Goal: Task Accomplishment & Management: Manage account settings

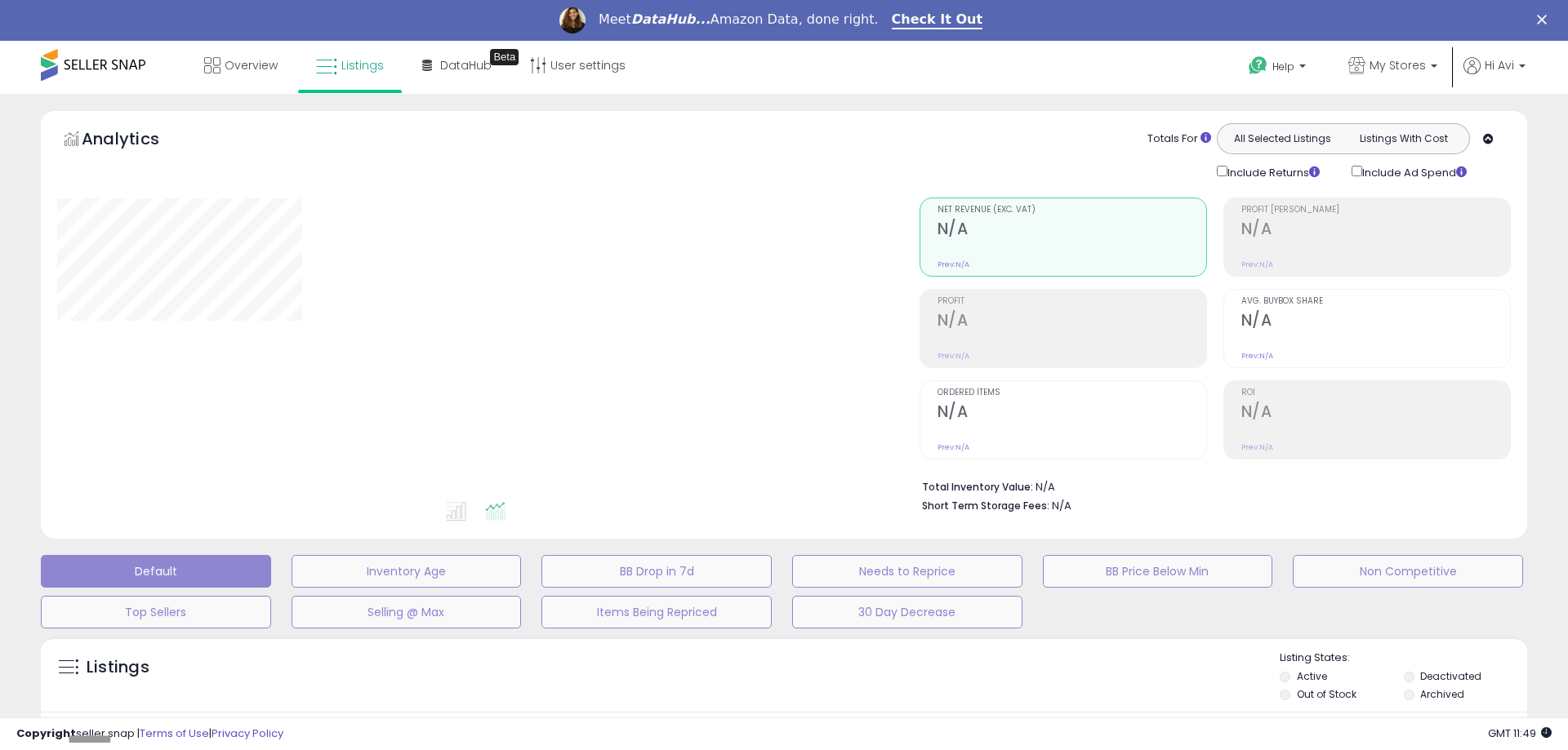
type input "*********"
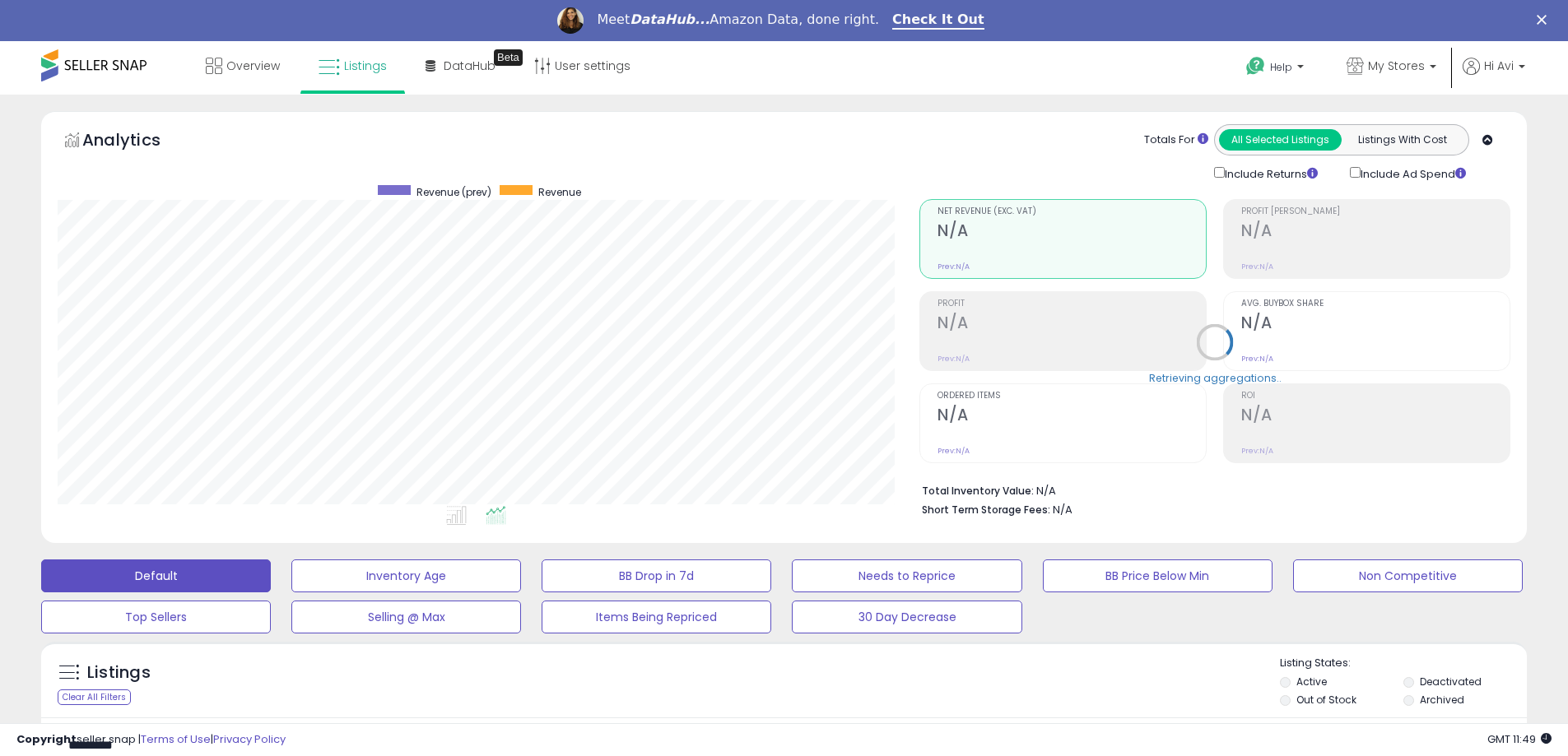
scroll to position [337, 862]
click at [1556, 14] on div "Meet DataHub... Amazon Data, done right. Check It Out" at bounding box center [784, 20] width 1568 height 28
click at [1546, 17] on polygon "Close" at bounding box center [1541, 19] width 10 height 10
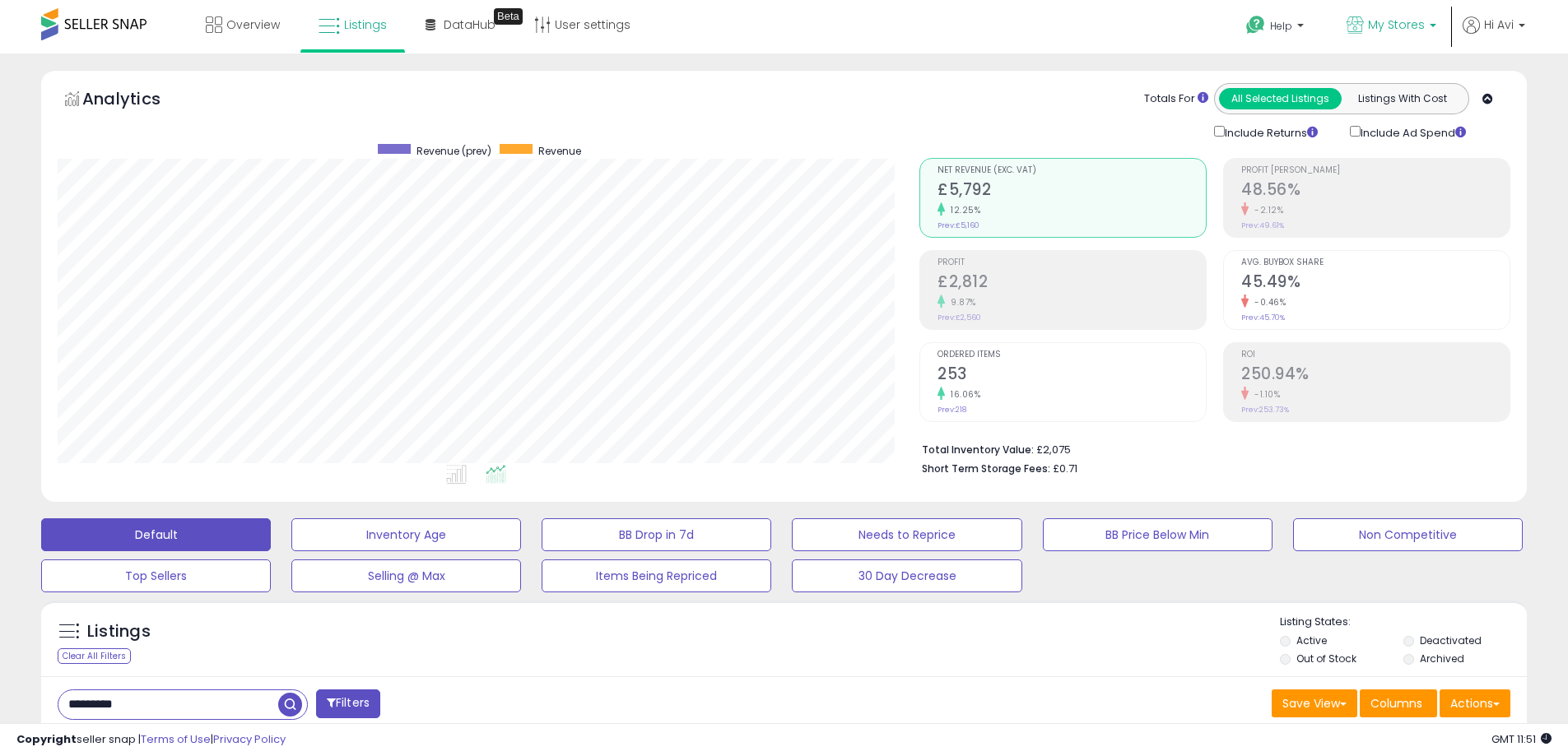
click at [1418, 26] on span "My Stores" at bounding box center [1396, 25] width 57 height 17
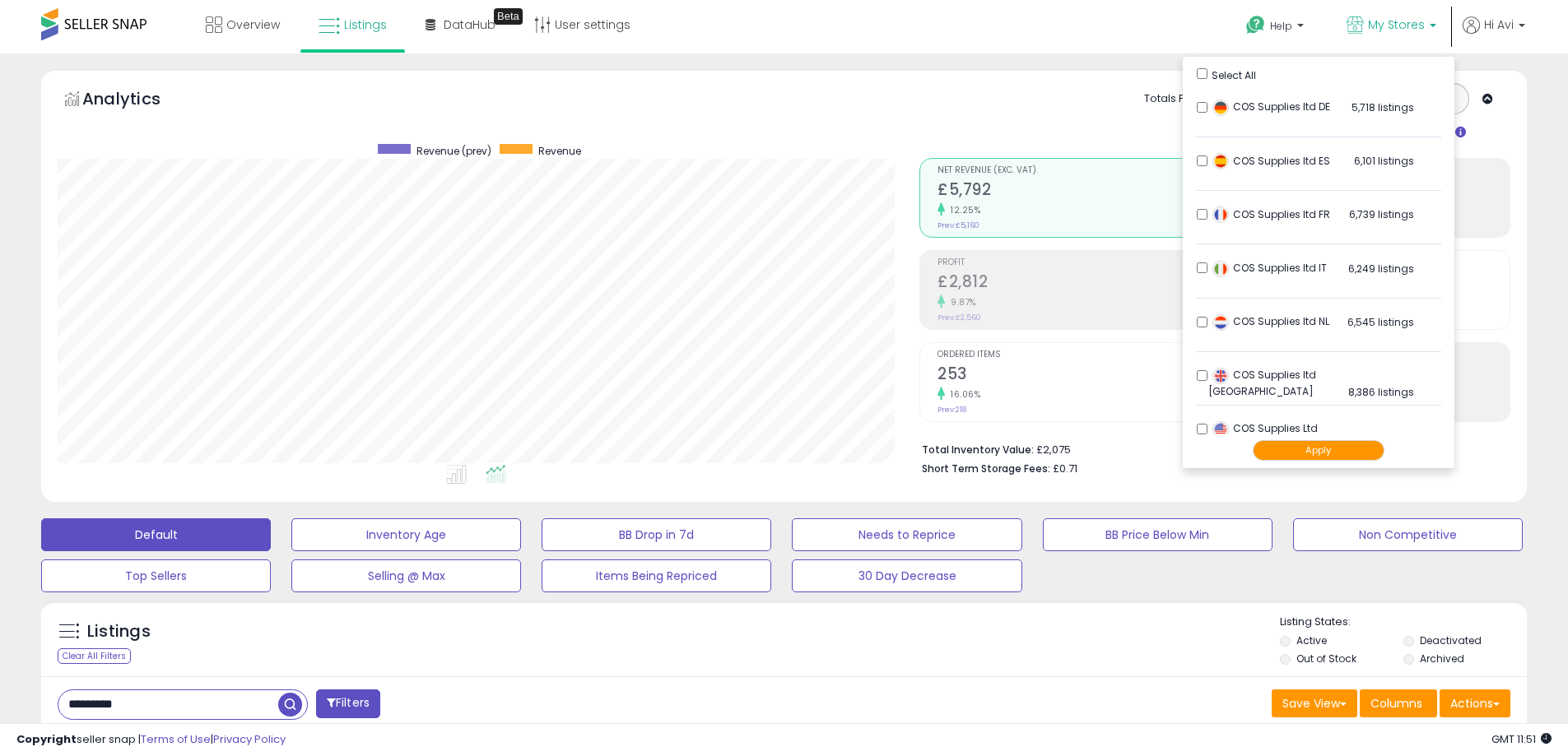
click at [1298, 459] on button "Apply" at bounding box center [1317, 450] width 131 height 20
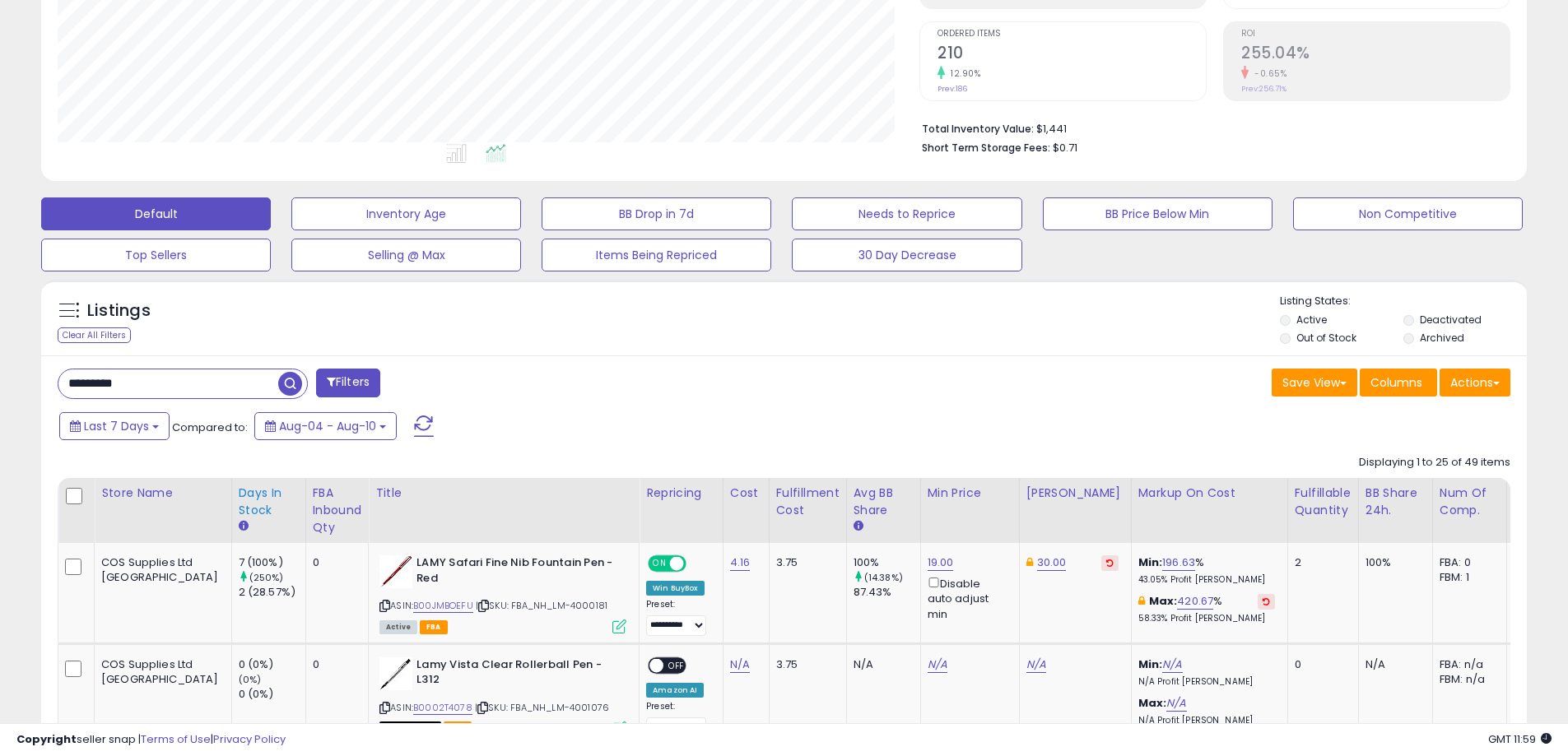
scroll to position [329, 0]
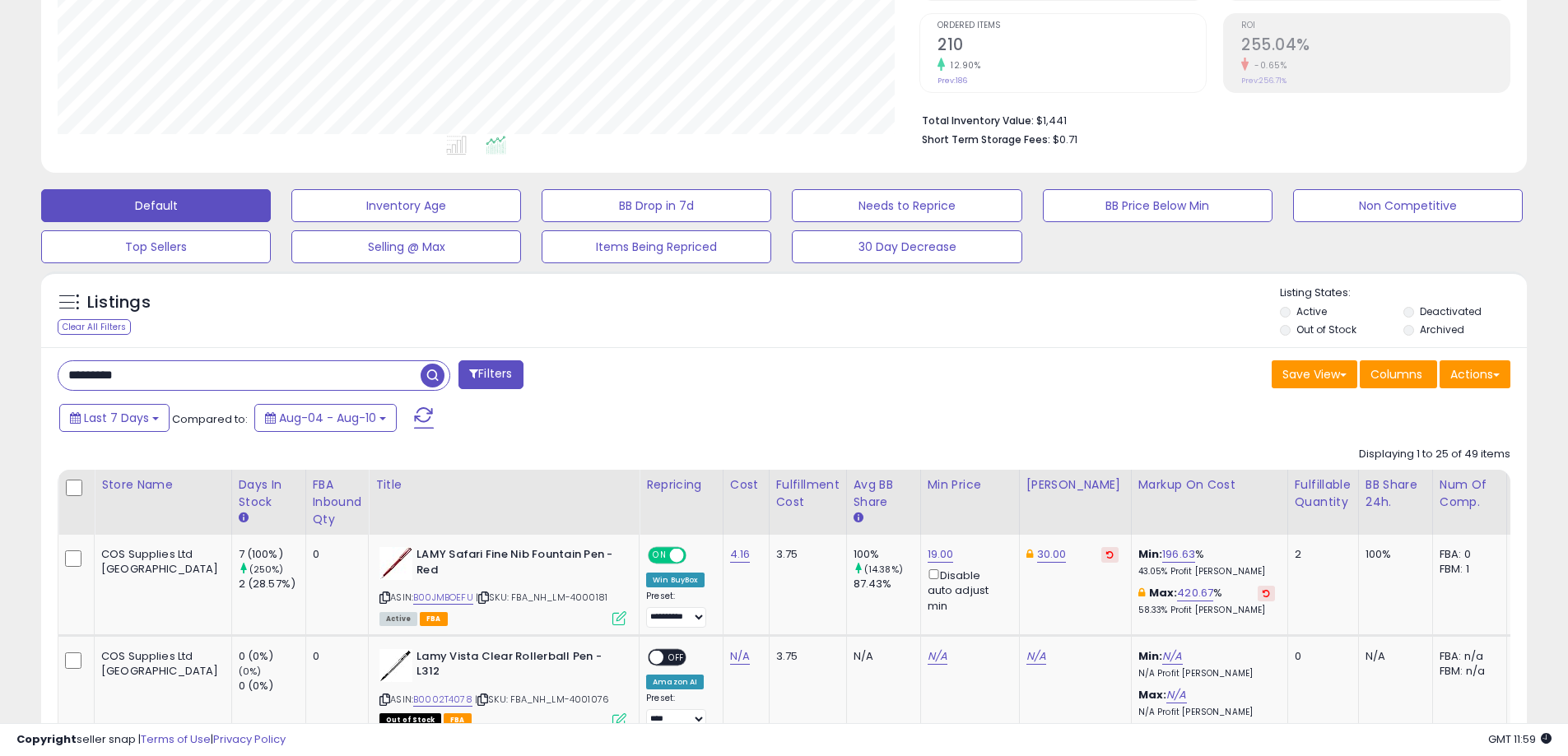
click at [202, 378] on input "*********" at bounding box center [240, 375] width 362 height 28
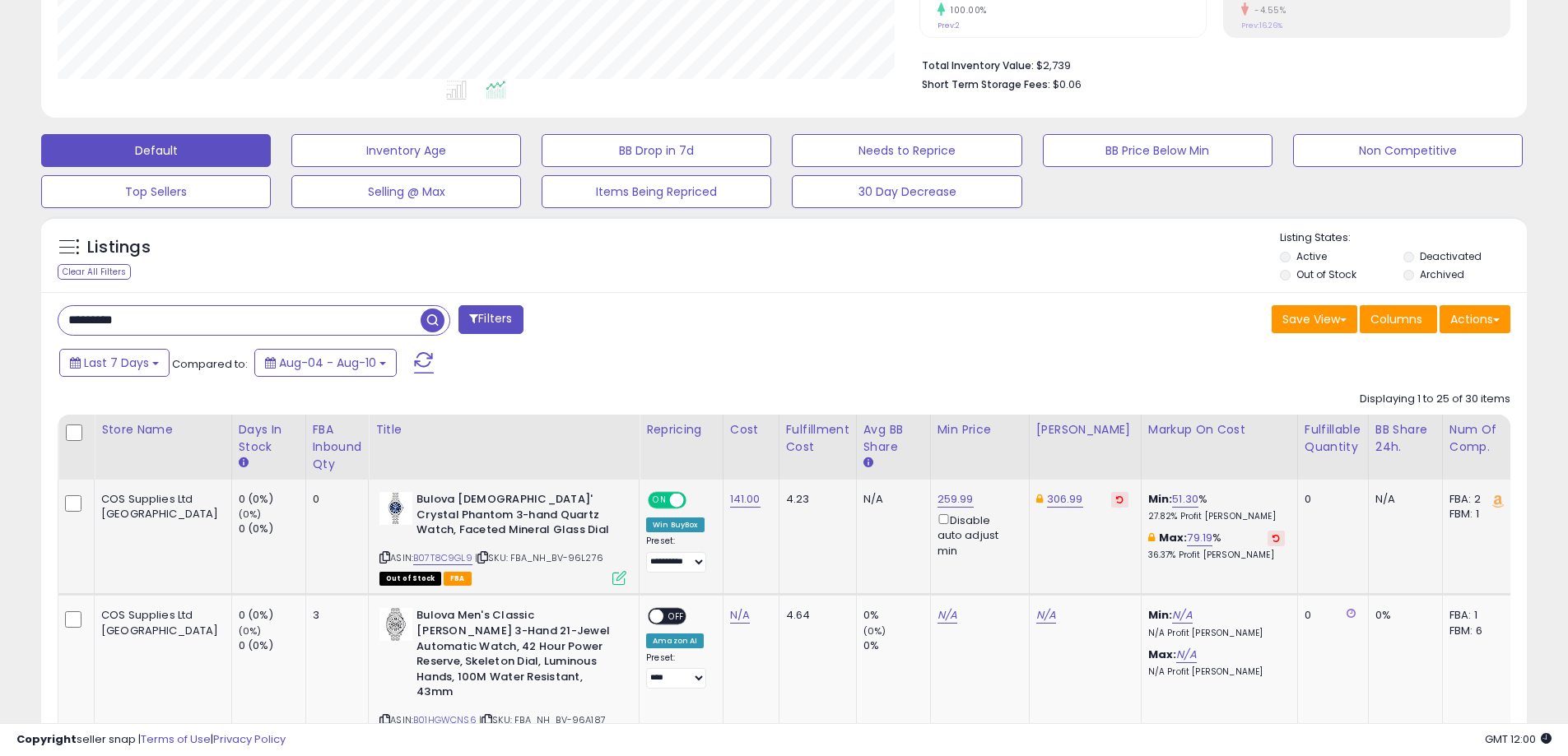
scroll to position [429, 0]
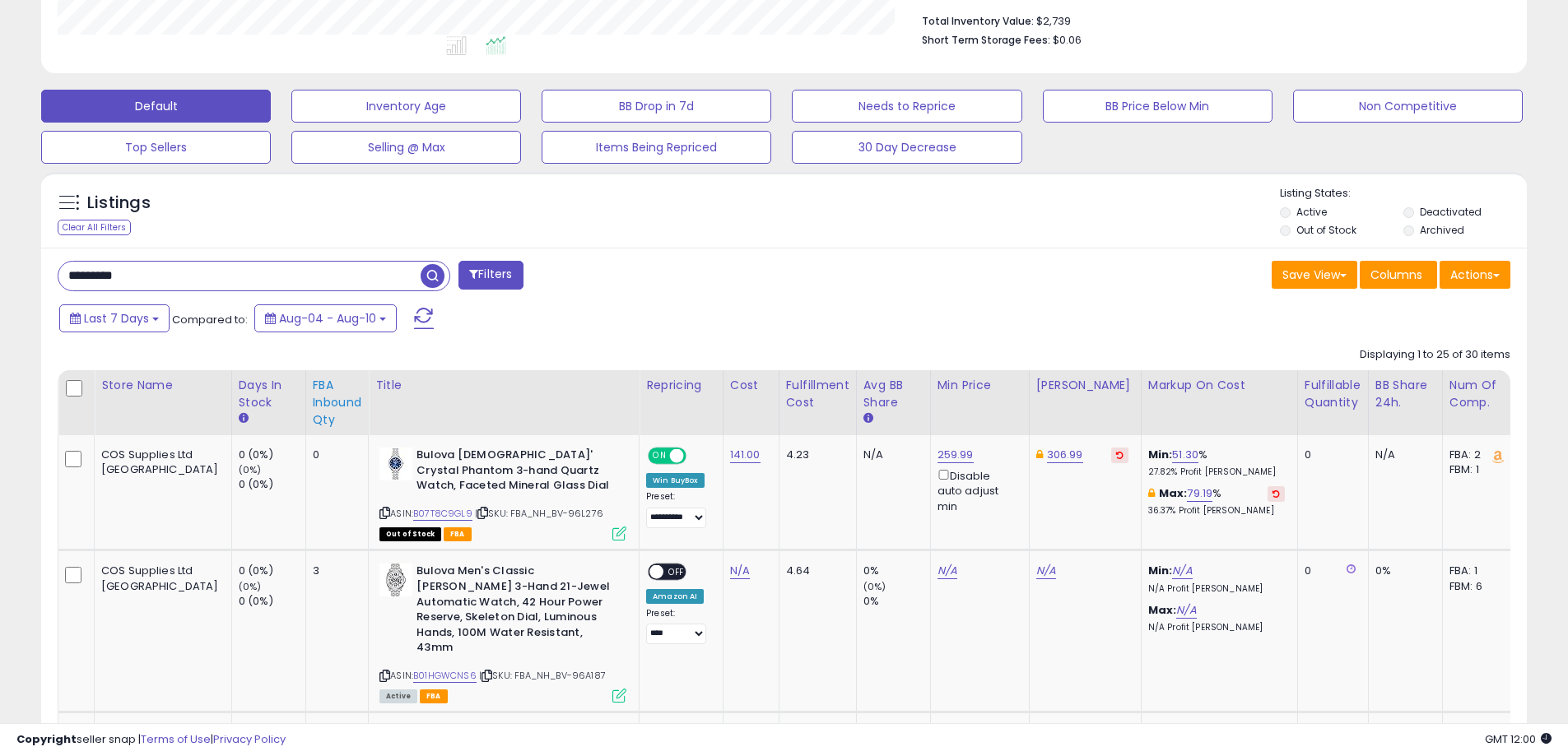
click at [312, 400] on div "FBA inbound Qty" at bounding box center [337, 402] width 50 height 51
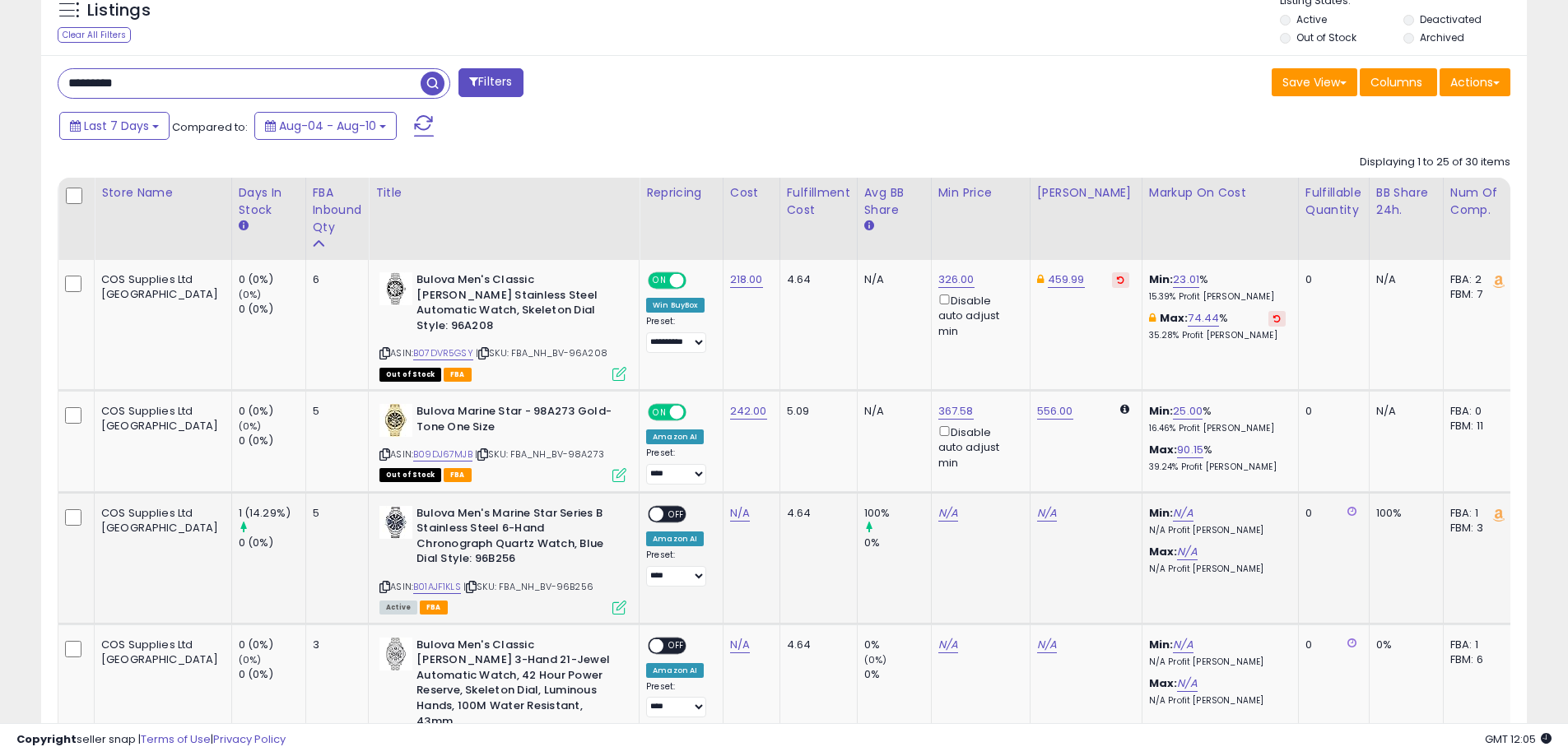
scroll to position [511, 0]
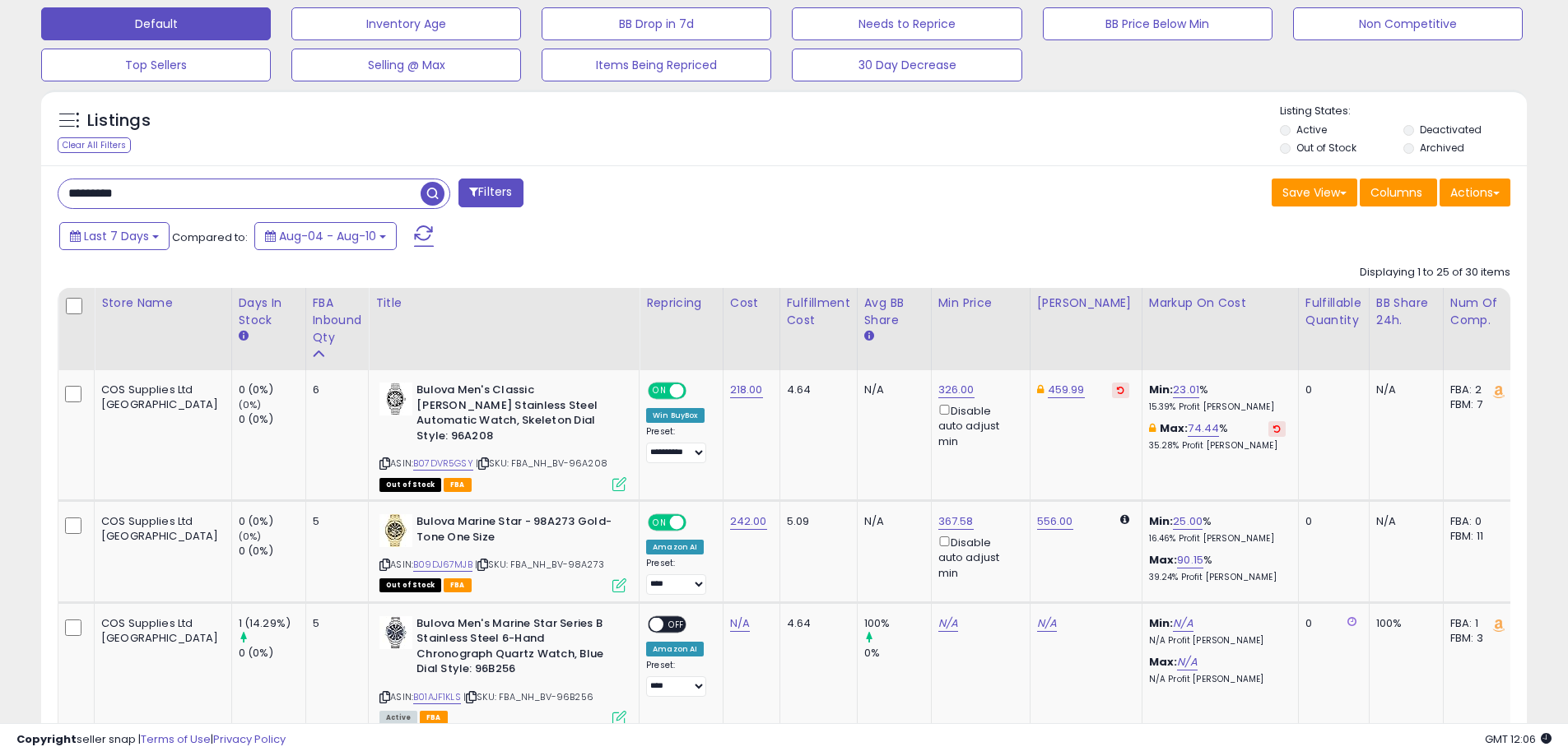
drag, startPoint x: 159, startPoint y: 201, endPoint x: -14, endPoint y: 191, distance: 173.3
paste input "***"
type input "**********"
click at [428, 189] on span "button" at bounding box center [433, 194] width 24 height 24
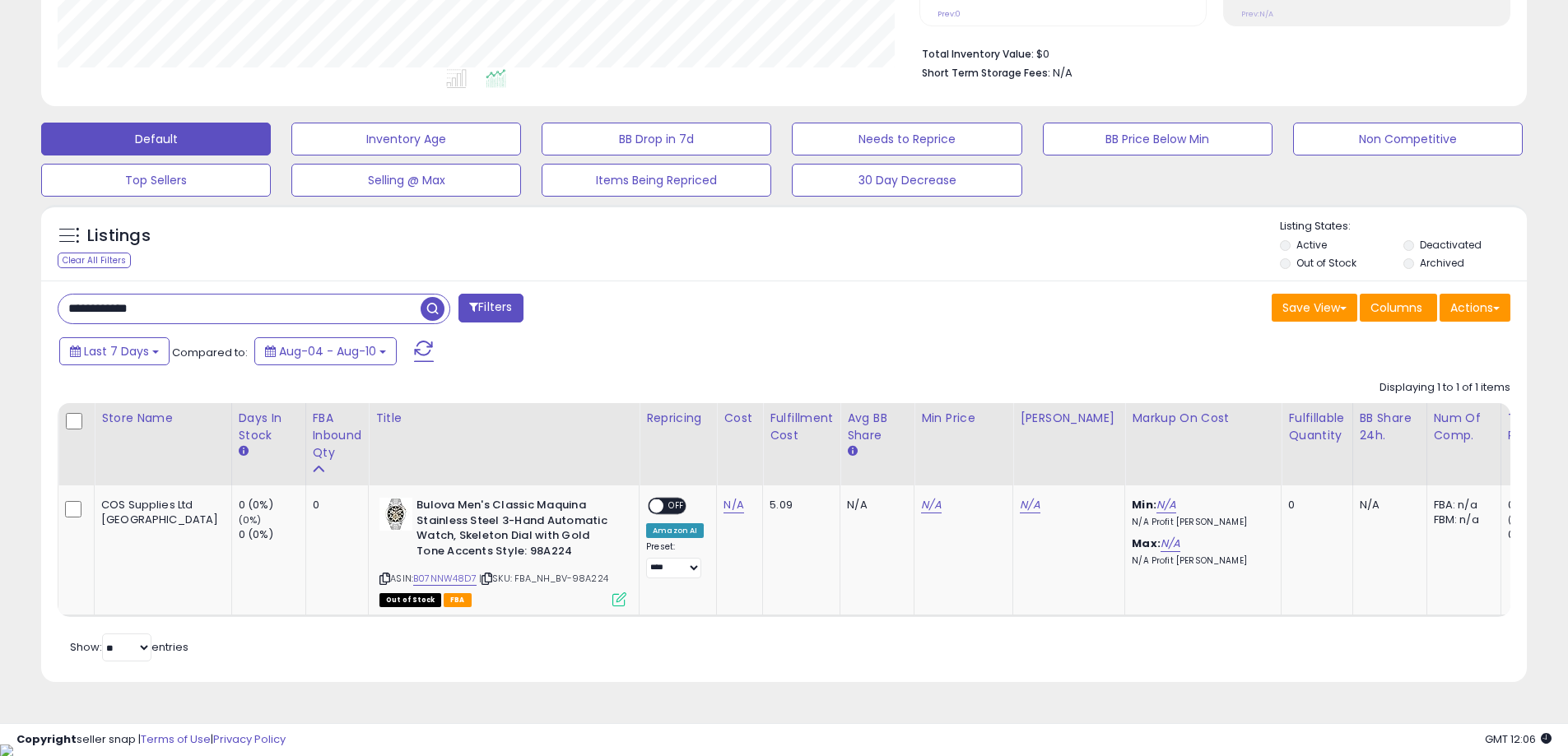
scroll to position [337, 862]
click at [723, 509] on link "N/A" at bounding box center [732, 505] width 19 height 17
type input "******"
click at [723, 465] on button "submit" at bounding box center [709, 463] width 28 height 25
click at [413, 577] on link "B07NNW48D7" at bounding box center [445, 579] width 63 height 14
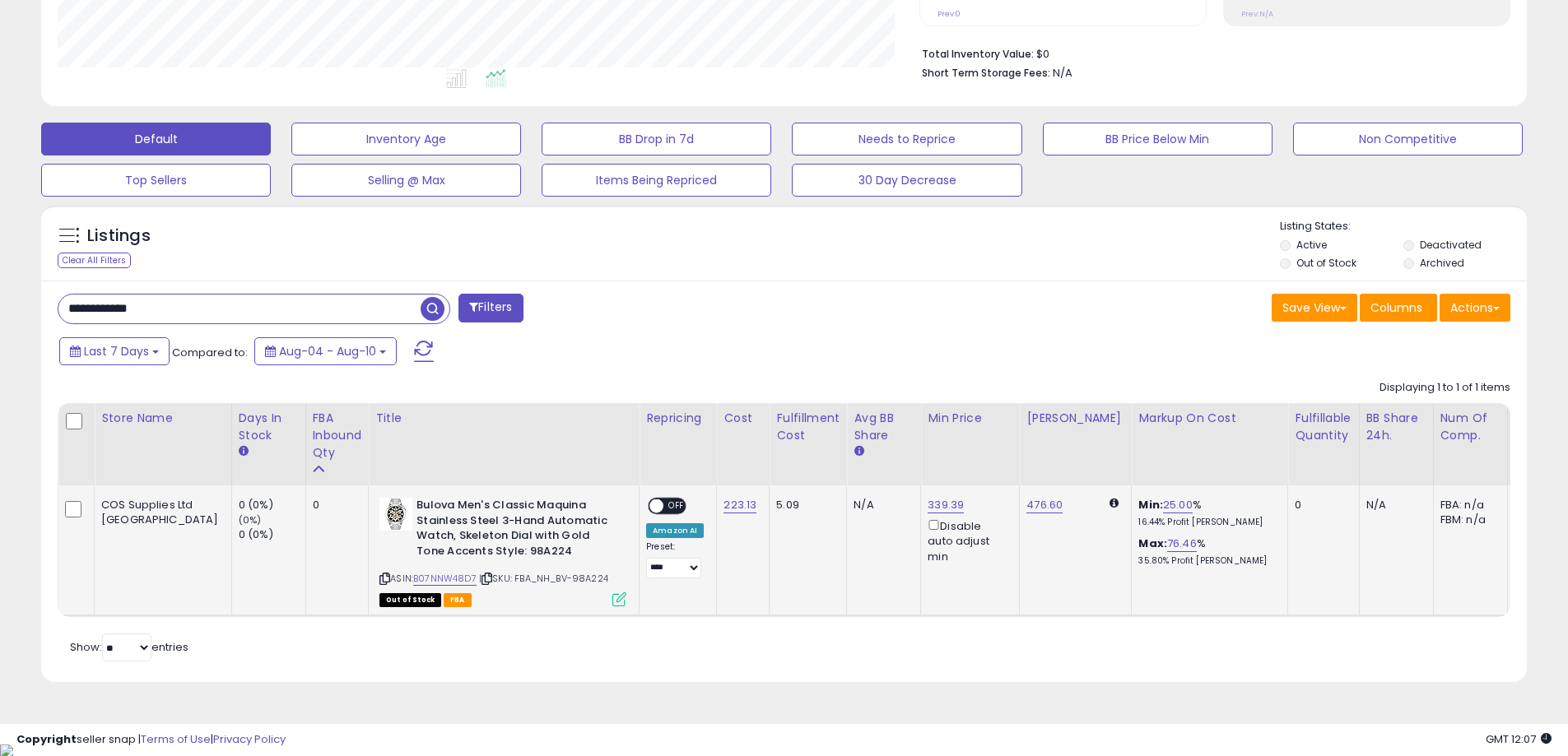
click at [663, 507] on span "OFF" at bounding box center [676, 506] width 27 height 14
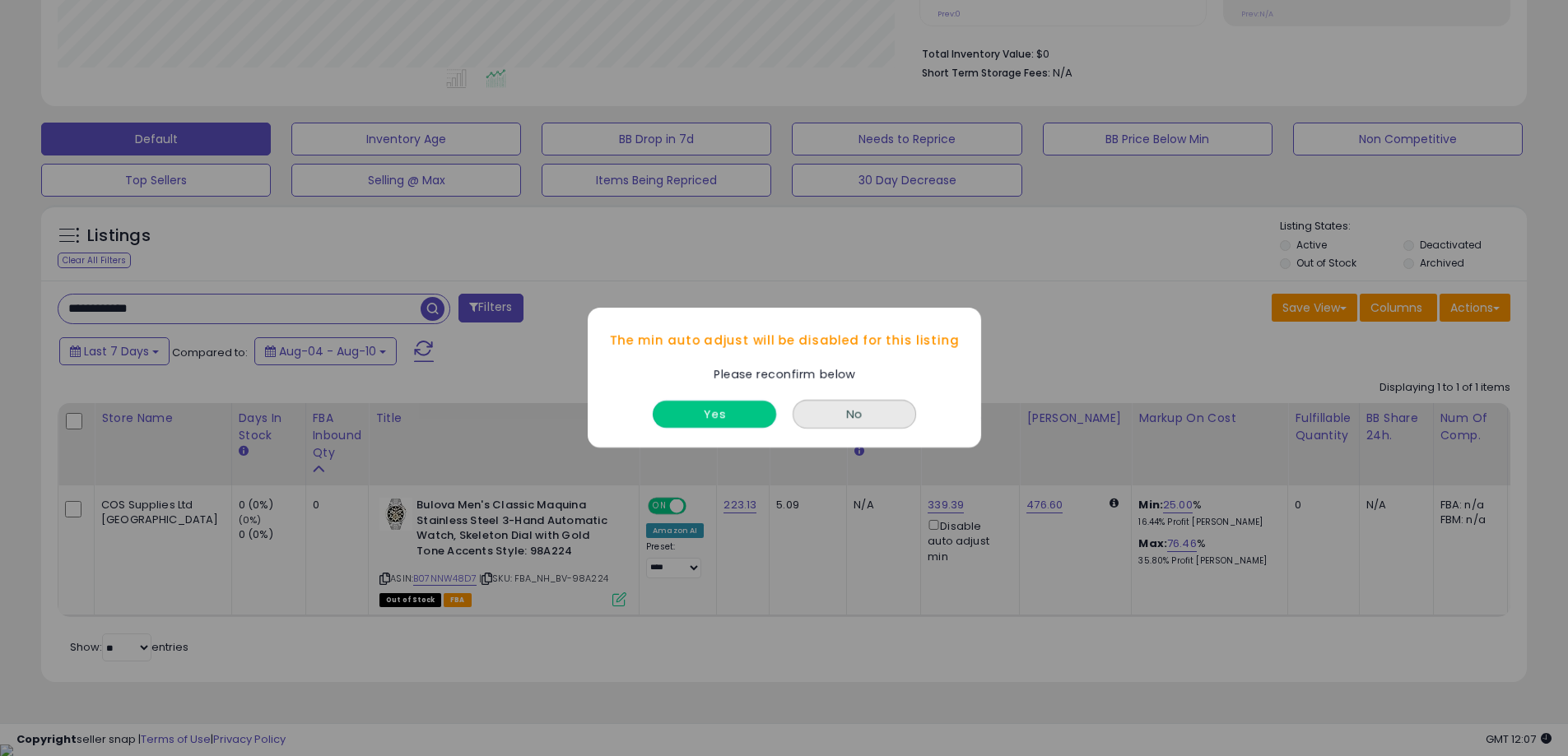
click at [725, 422] on button "Yes" at bounding box center [714, 415] width 123 height 28
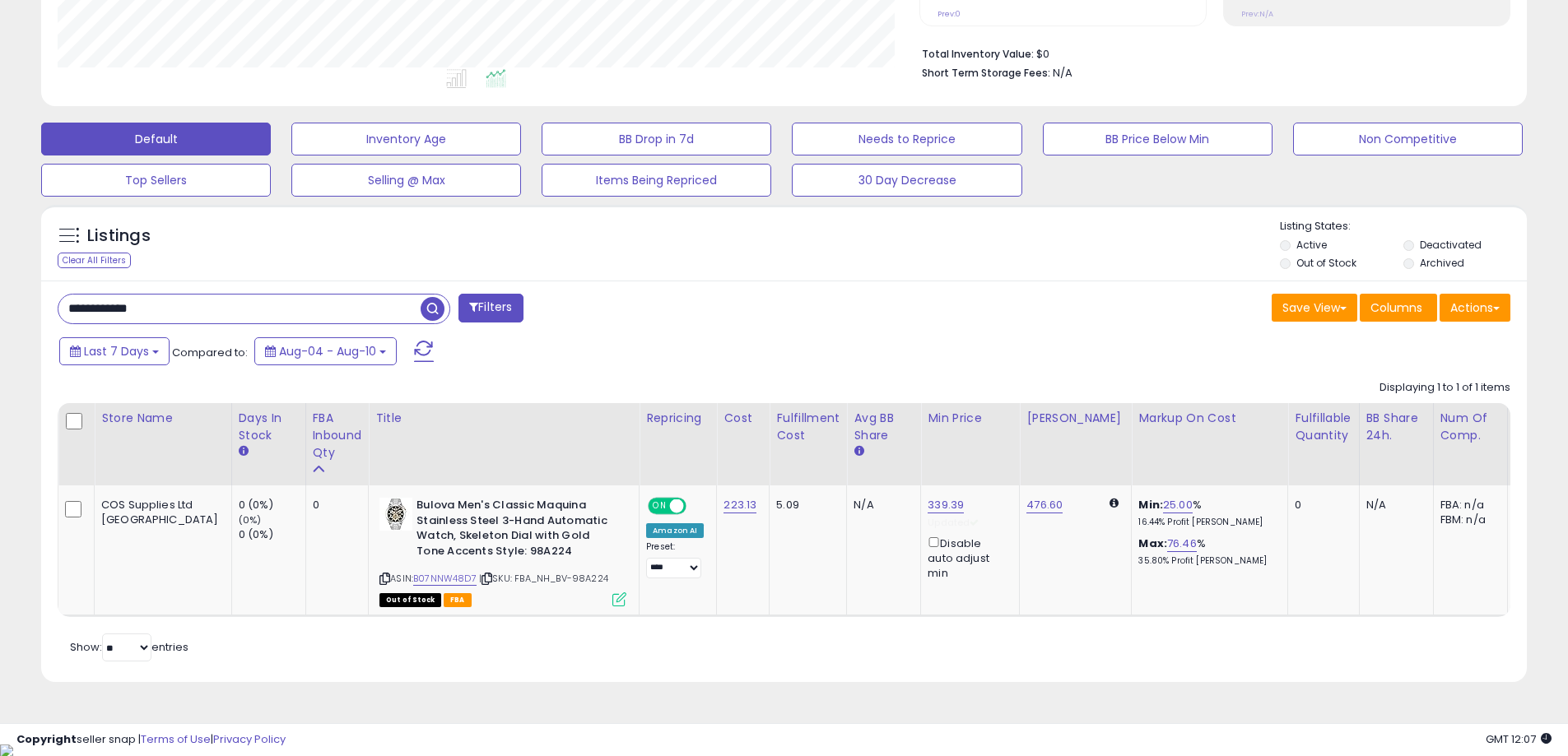
click at [928, 502] on link "339.39" at bounding box center [945, 505] width 36 height 17
drag, startPoint x: 799, startPoint y: 446, endPoint x: 715, endPoint y: 447, distance: 84.0
click at [715, 447] on table "Store Name Days In Stock FBA inbound Qty Title ROI" at bounding box center [1061, 510] width 2006 height 214
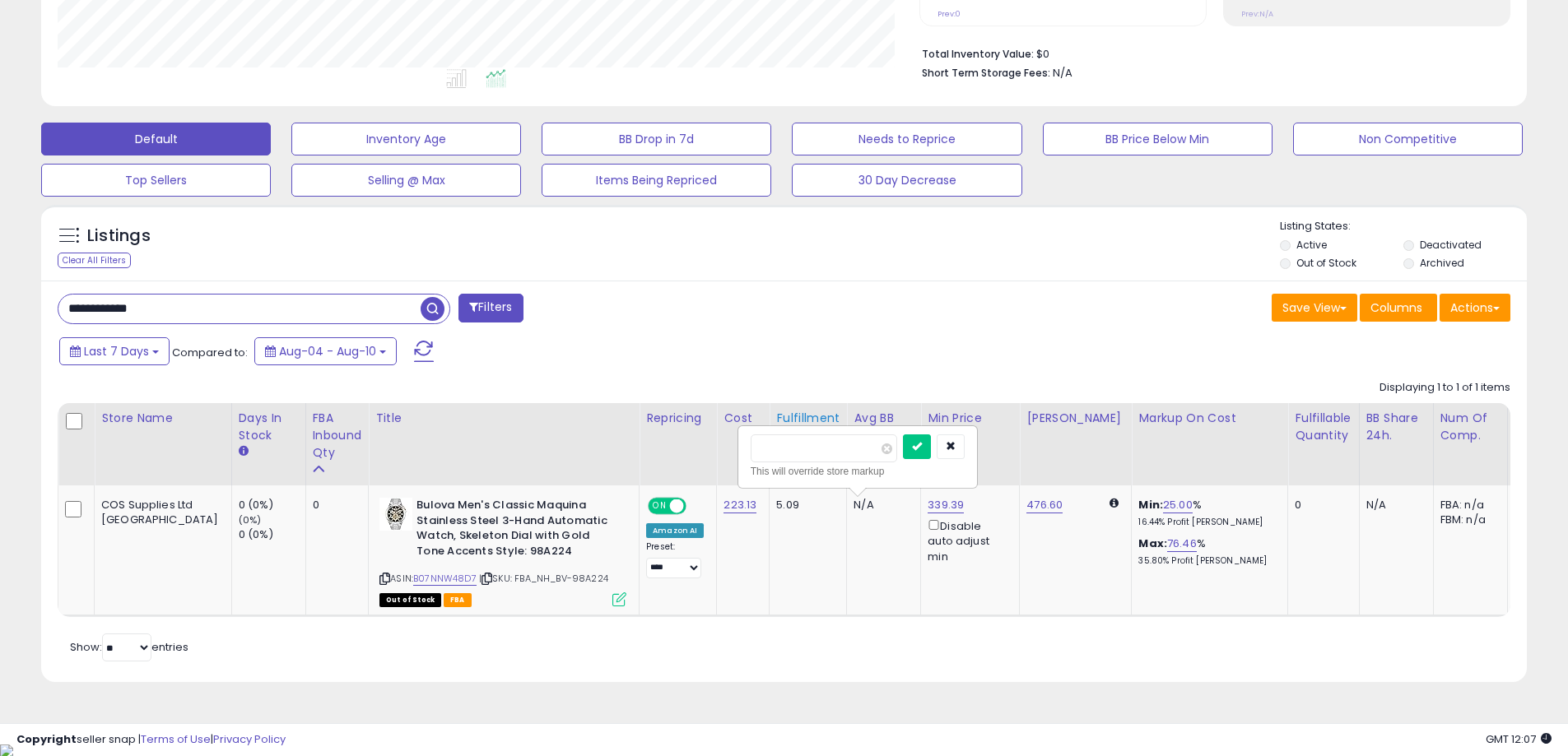
type input "******"
click button "submit" at bounding box center [917, 446] width 28 height 25
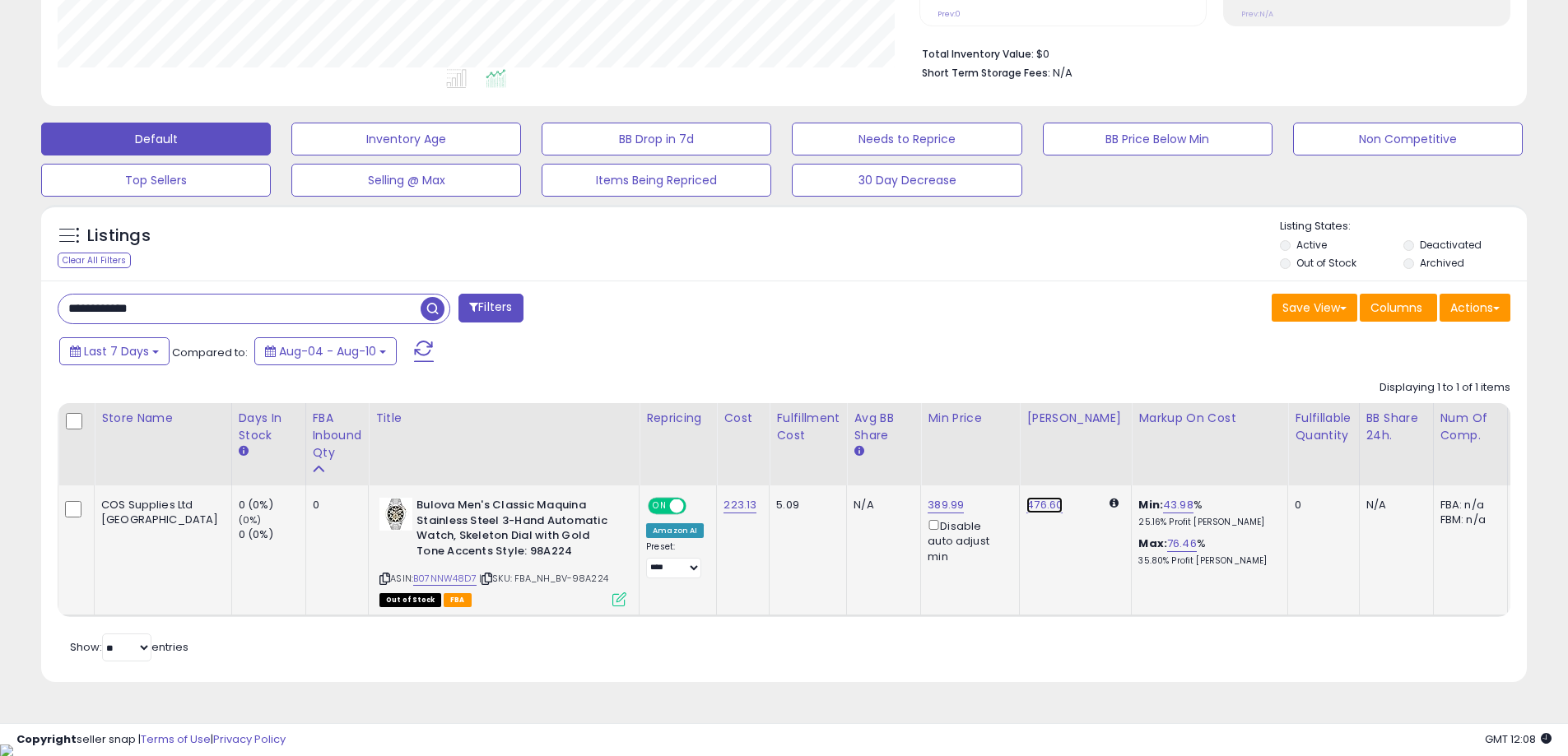
click at [1026, 506] on link "476.60" at bounding box center [1043, 505] width 36 height 17
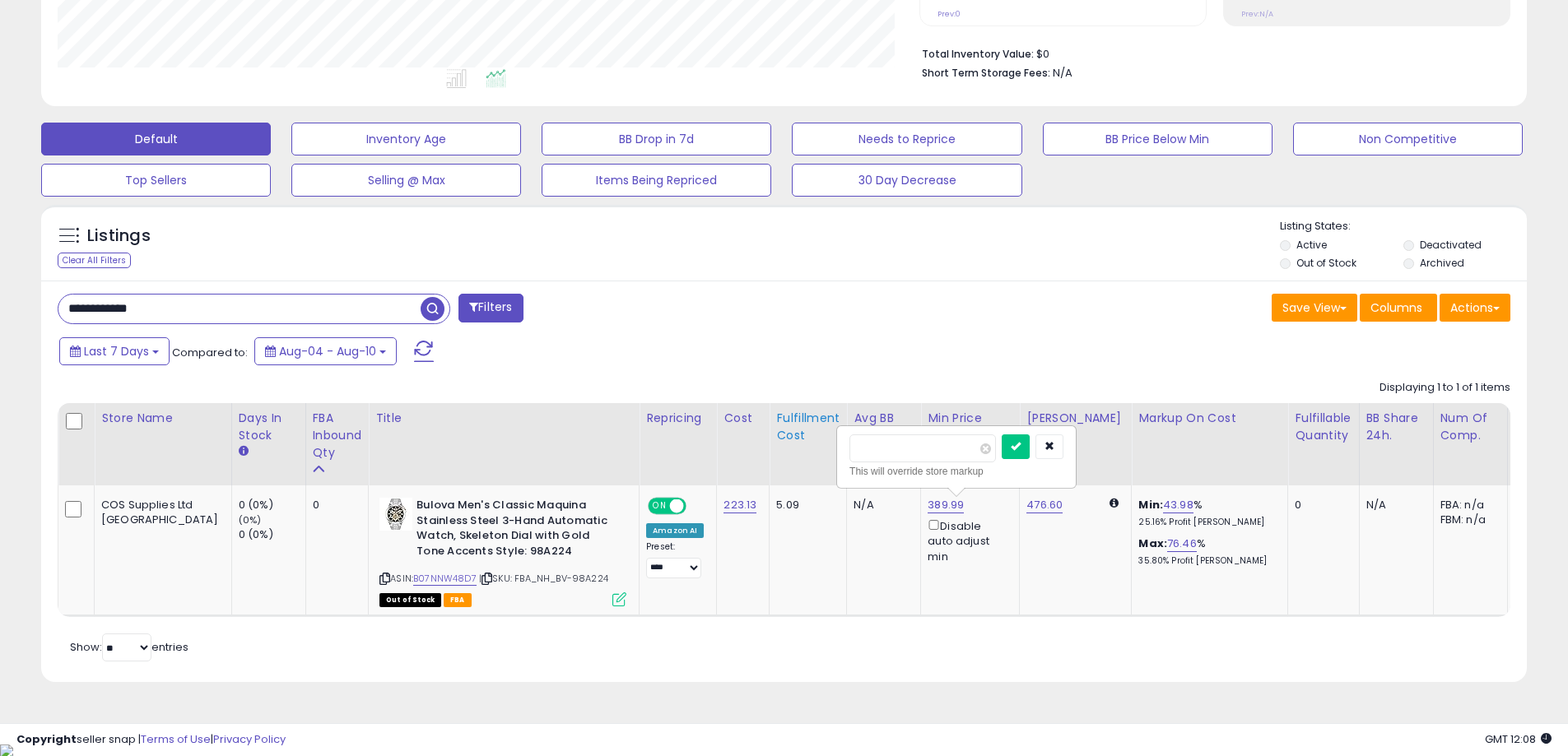
drag, startPoint x: 905, startPoint y: 446, endPoint x: 742, endPoint y: 449, distance: 163.0
click at [742, 449] on table "Store Name Days In Stock FBA inbound Qty Title ROI" at bounding box center [1061, 510] width 2006 height 214
type input "******"
click button "submit" at bounding box center [1015, 446] width 28 height 25
drag, startPoint x: 181, startPoint y: 297, endPoint x: -14, endPoint y: 314, distance: 195.7
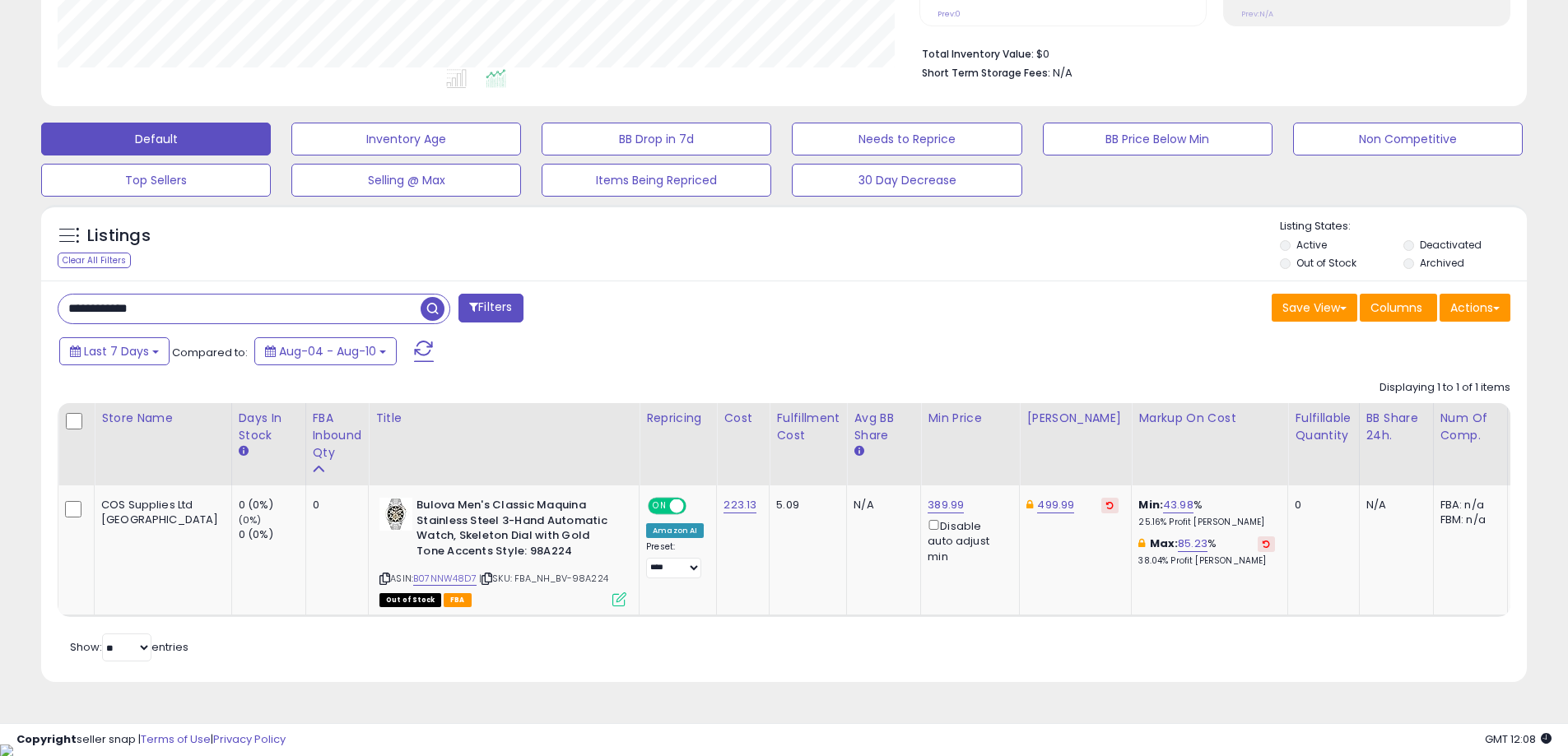
paste input "text"
type input "**********"
click at [432, 309] on span "button" at bounding box center [433, 309] width 24 height 24
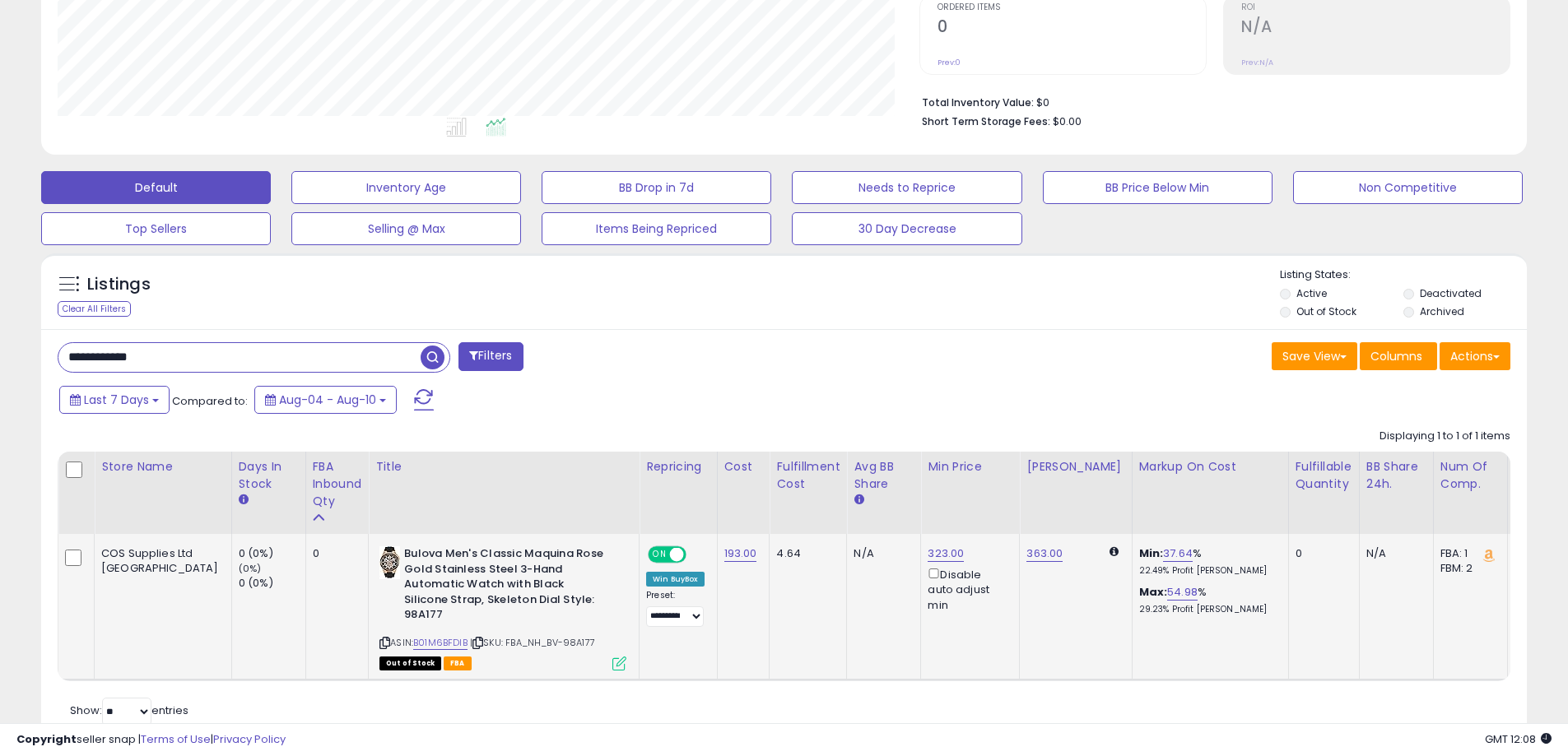
scroll to position [412, 0]
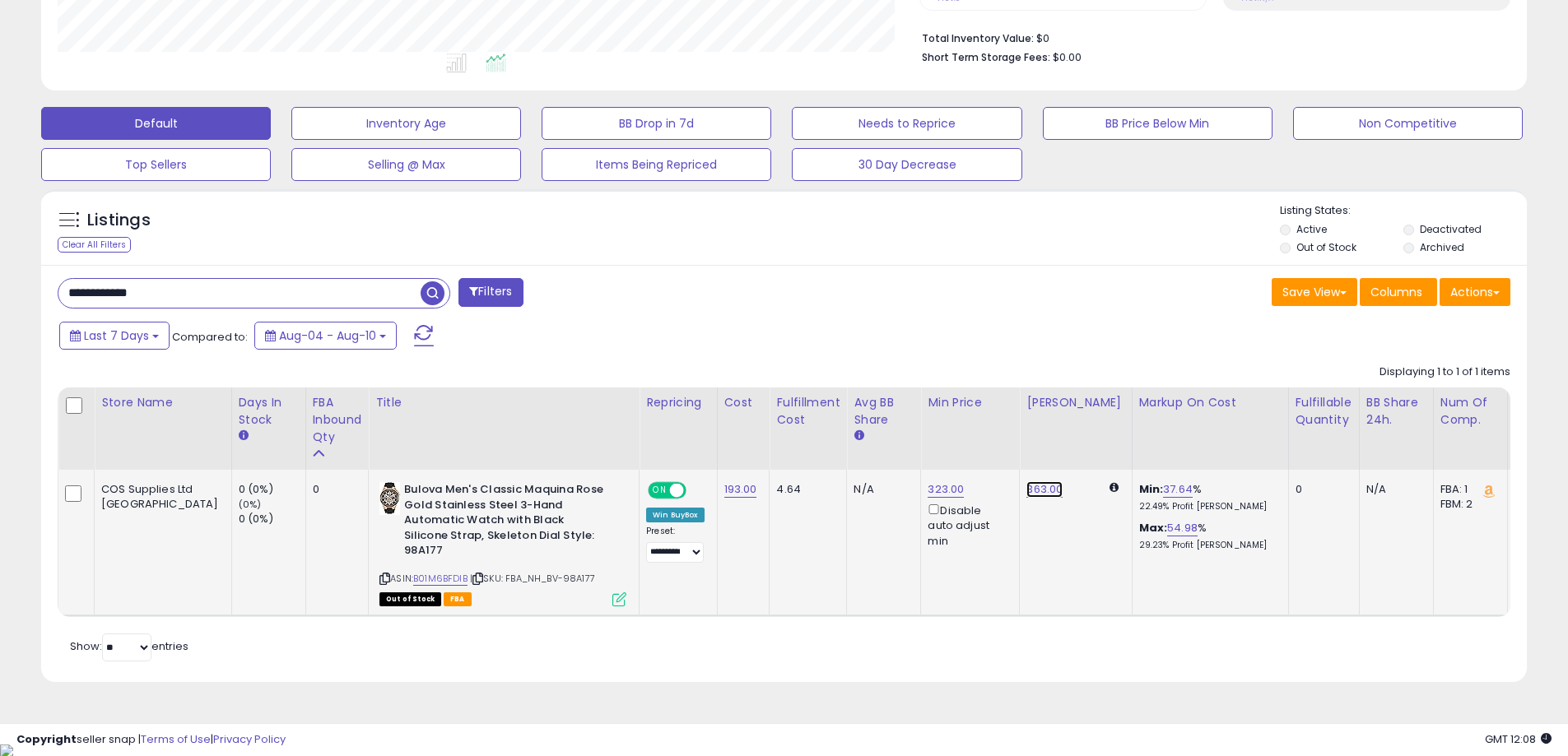
click at [1026, 488] on link "363.00" at bounding box center [1043, 490] width 36 height 17
drag, startPoint x: 928, startPoint y: 443, endPoint x: 801, endPoint y: 446, distance: 127.0
click at [801, 446] on table "Store Name Days In Stock FBA inbound Qty Title ROI" at bounding box center [1061, 502] width 2006 height 229
type input "***"
click button "submit" at bounding box center [1020, 431] width 28 height 25
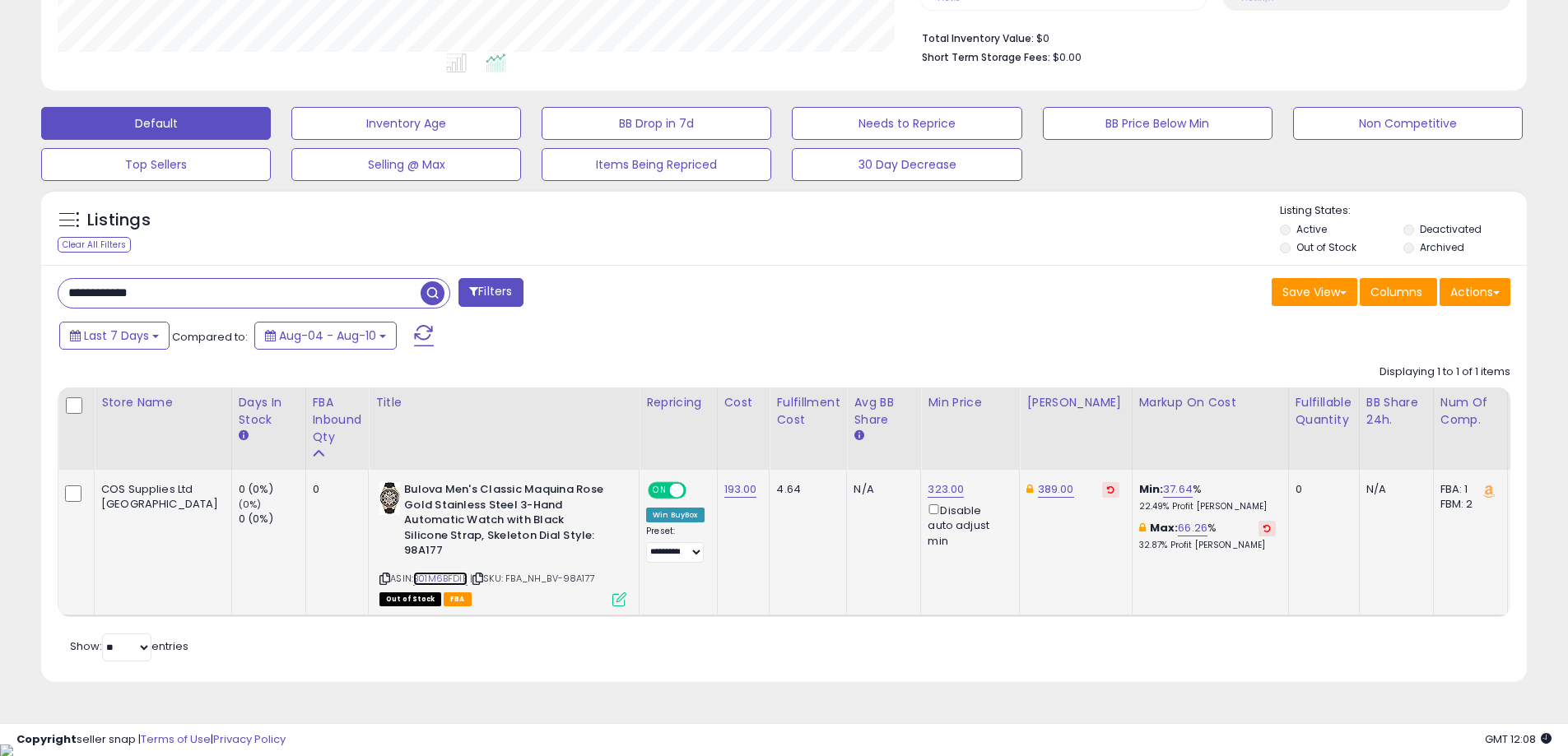
click at [413, 577] on link "B01M6BFDIB" at bounding box center [440, 579] width 54 height 14
drag, startPoint x: 154, startPoint y: 296, endPoint x: 88, endPoint y: 307, distance: 66.9
click at [83, 307] on input "**********" at bounding box center [240, 293] width 362 height 28
drag, startPoint x: 203, startPoint y: 299, endPoint x: -76, endPoint y: 319, distance: 279.7
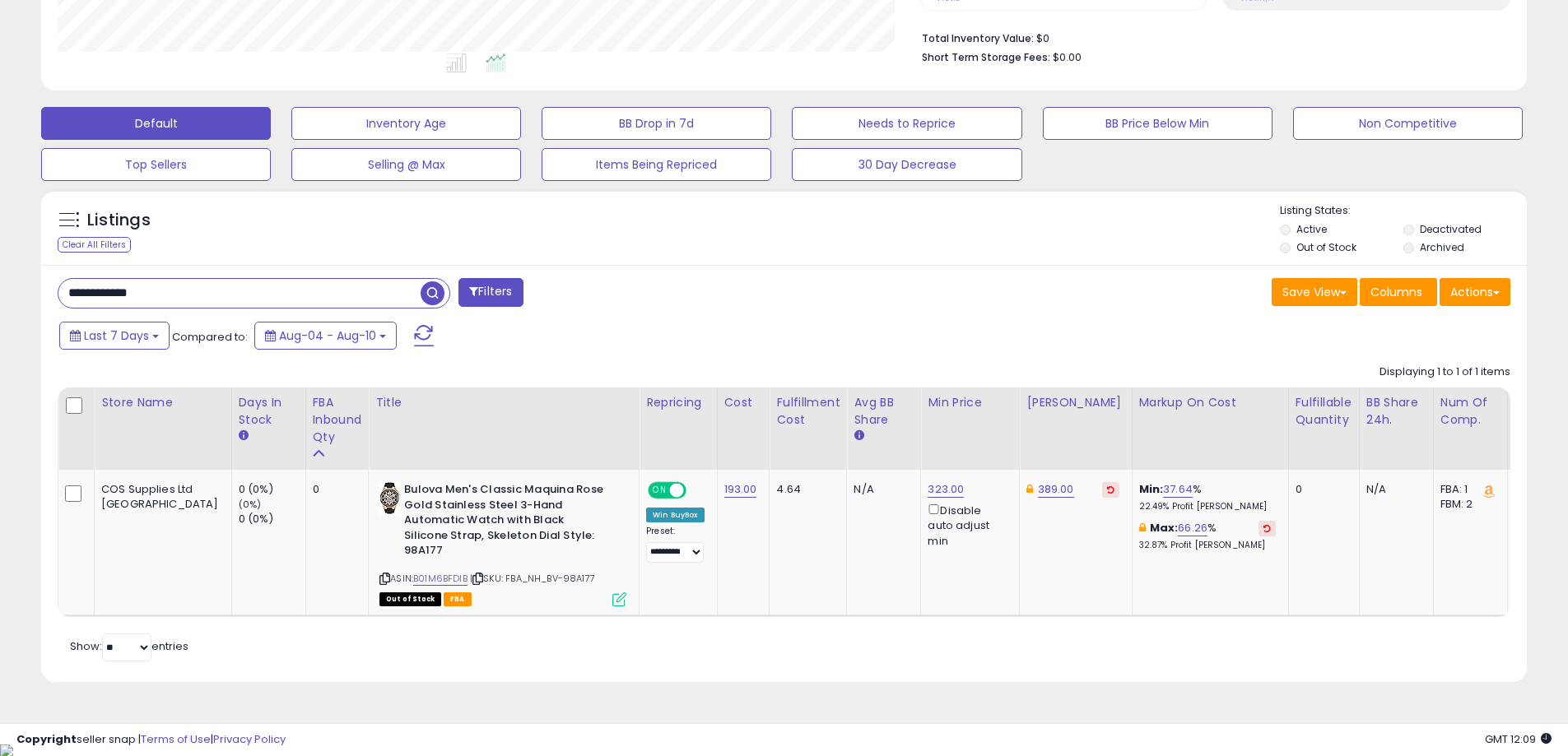
paste input "text"
click at [438, 299] on span "button" at bounding box center [433, 293] width 24 height 24
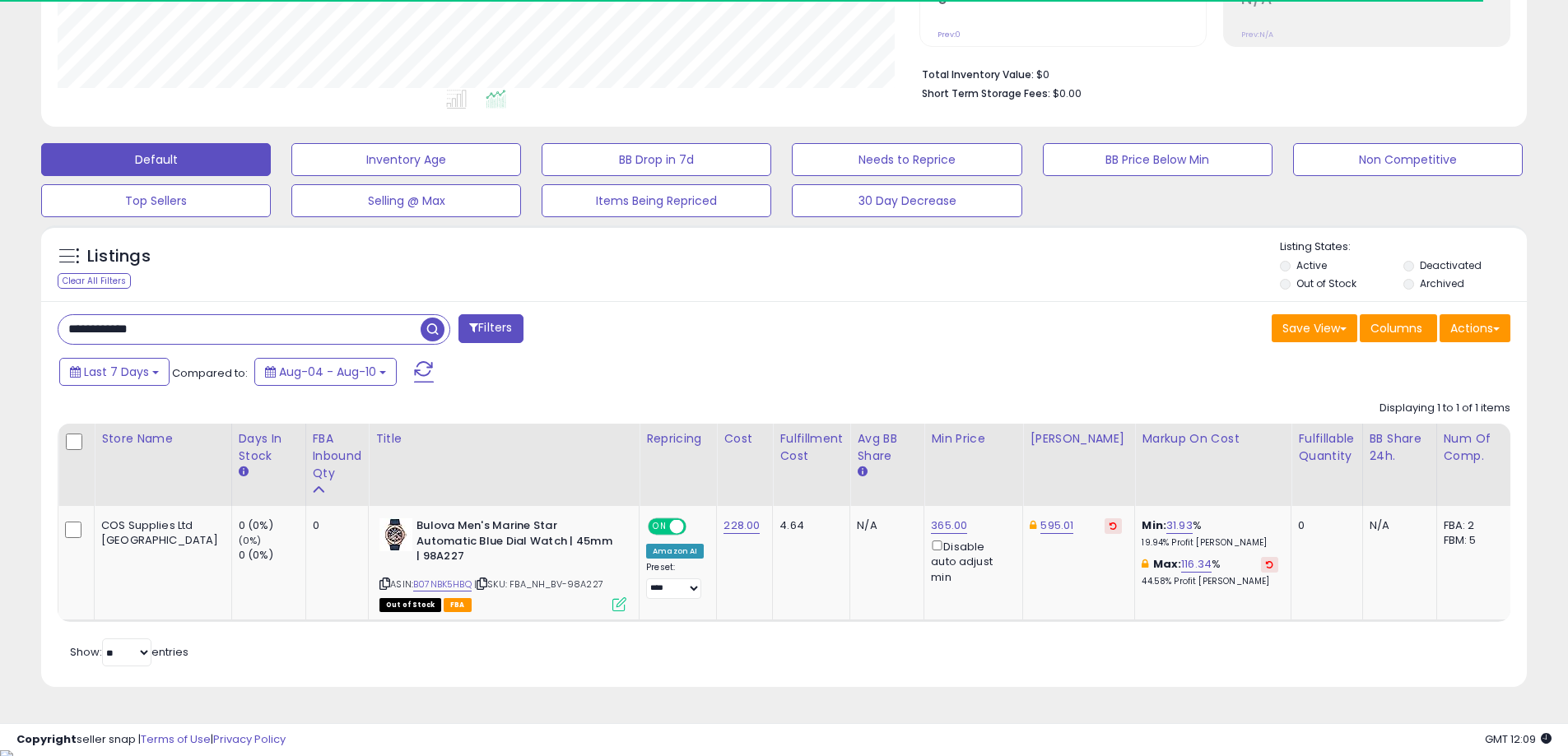
scroll to position [380, 0]
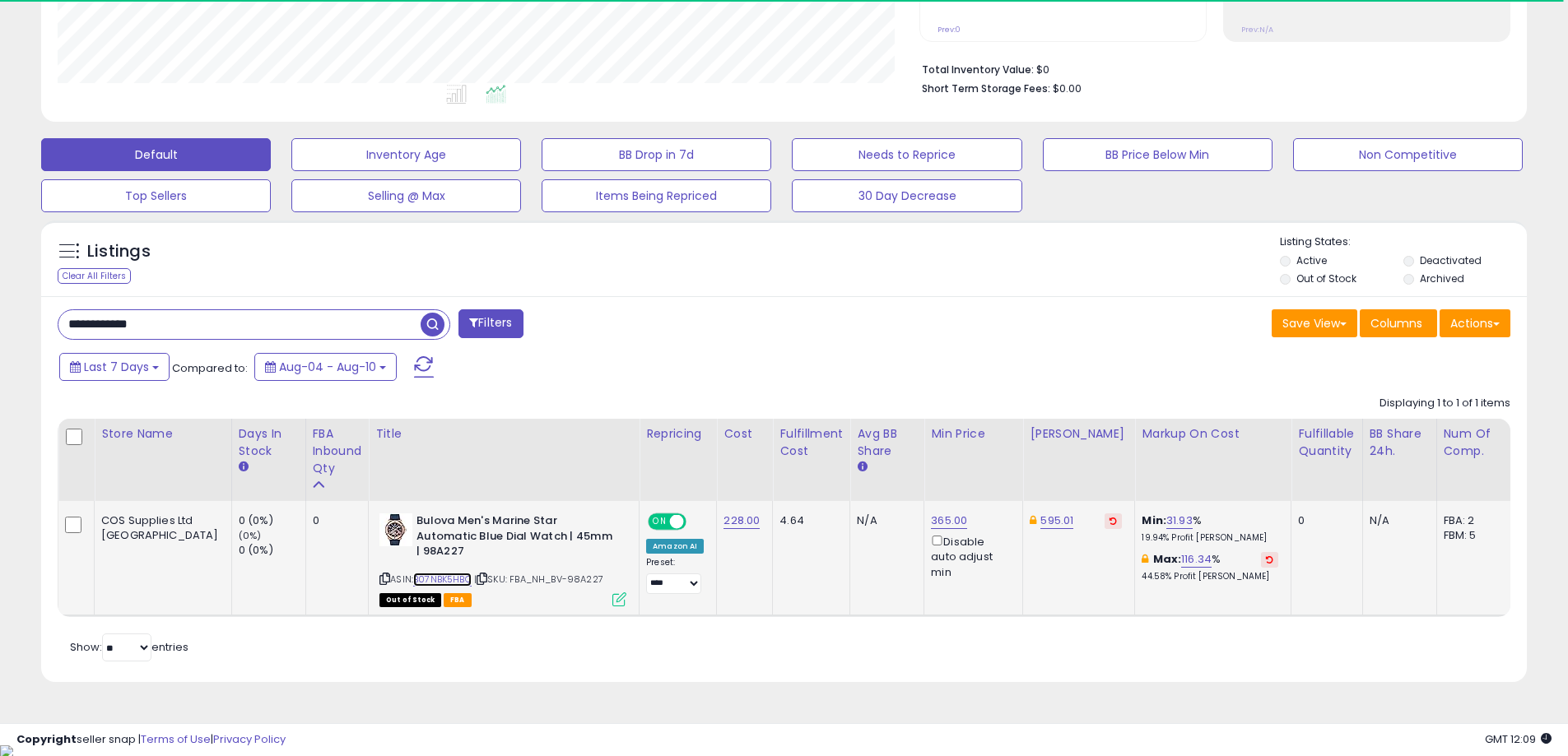
click at [413, 576] on link "B07NBK5HBQ" at bounding box center [443, 579] width 59 height 14
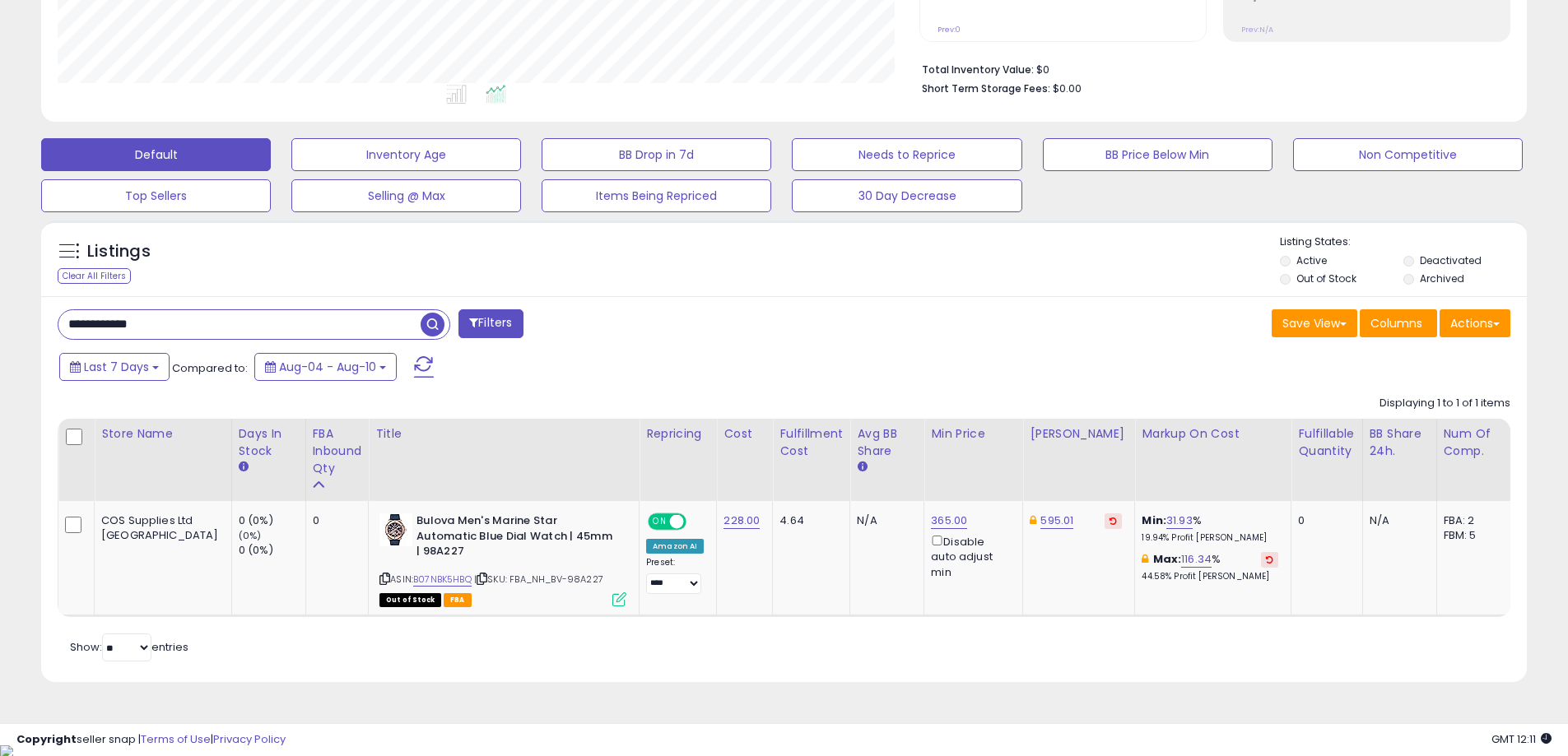
paste input "text"
drag, startPoint x: 191, startPoint y: 333, endPoint x: -28, endPoint y: 346, distance: 219.4
click at [428, 324] on span "button" at bounding box center [433, 324] width 24 height 24
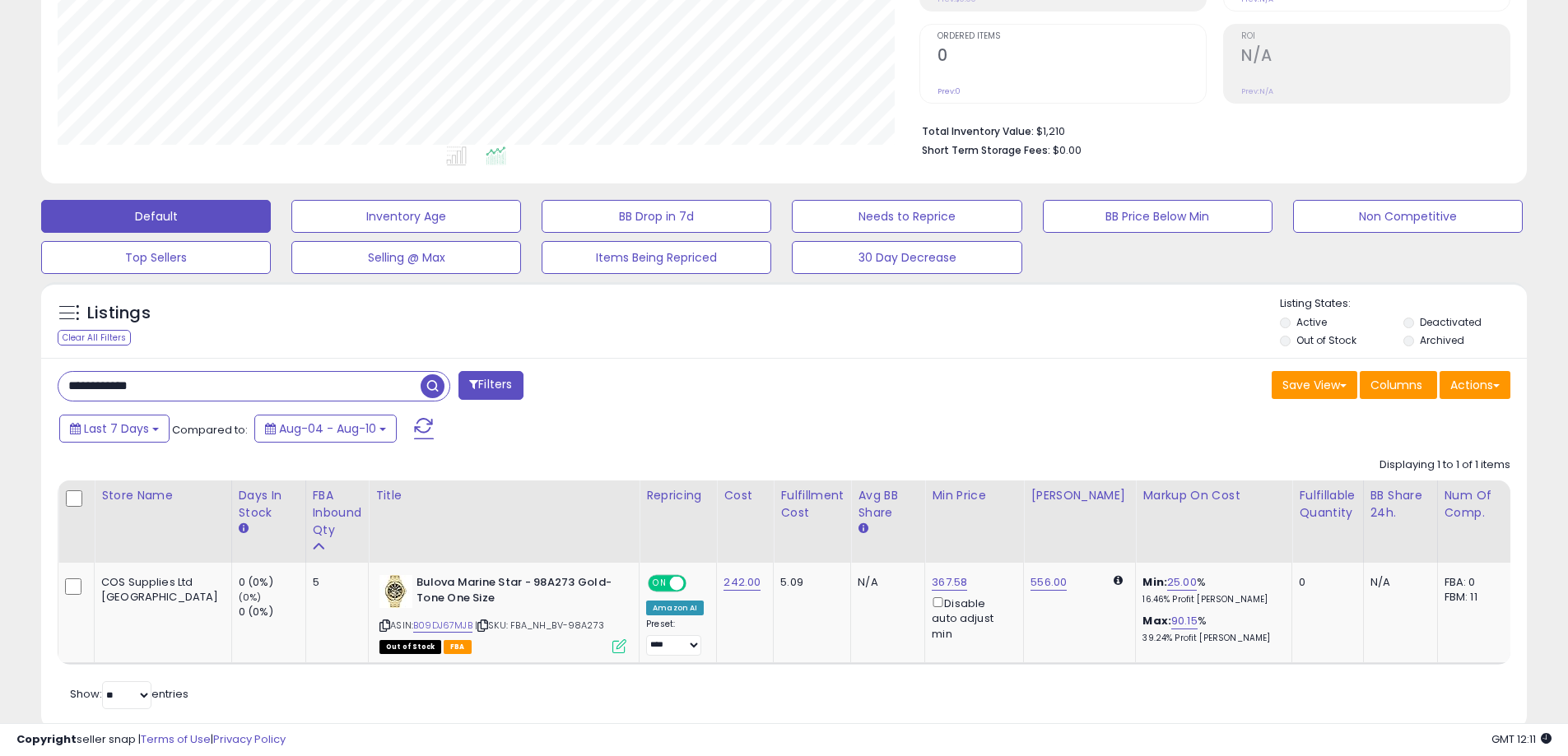
scroll to position [347, 0]
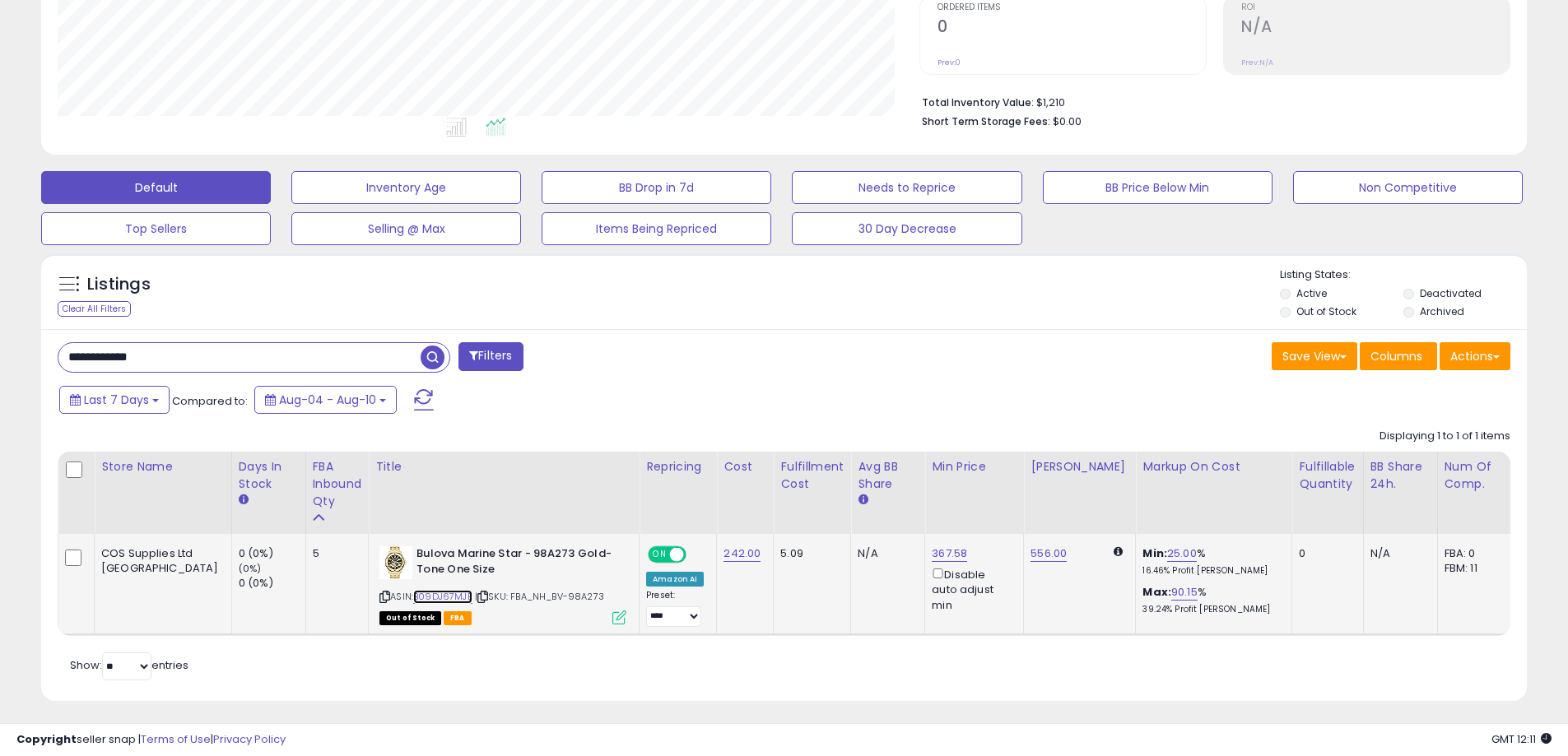
click at [413, 594] on link "B09DJ67MJB" at bounding box center [443, 596] width 59 height 14
paste input "text"
drag, startPoint x: 146, startPoint y: 367, endPoint x: -5, endPoint y: 373, distance: 151.1
click at [0, 373] on html "Unable to login Retrieving listings data.. has not yet accepted the Terms of Us…" at bounding box center [784, 30] width 1568 height 756
type input "**********"
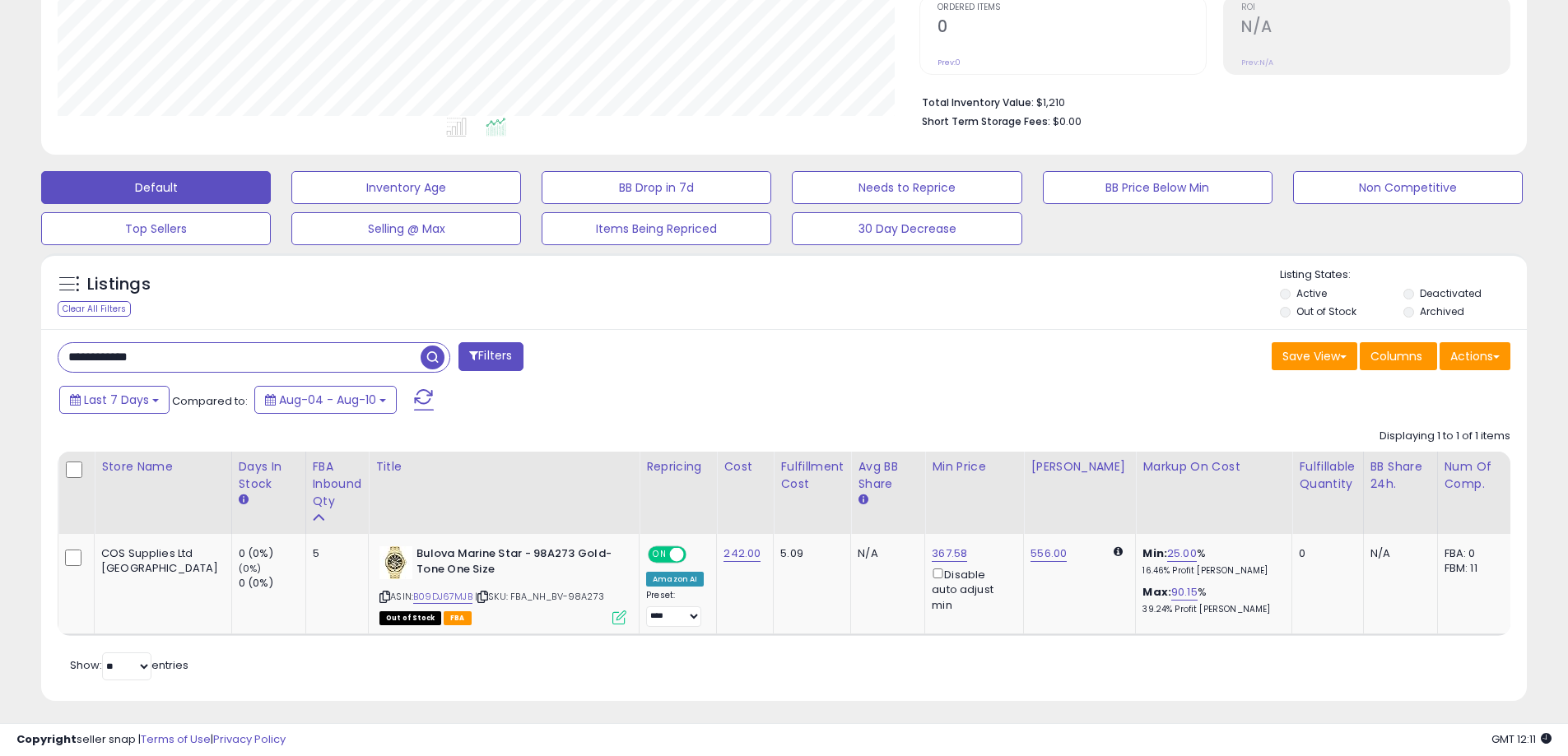
click at [439, 367] on span "button" at bounding box center [433, 357] width 24 height 24
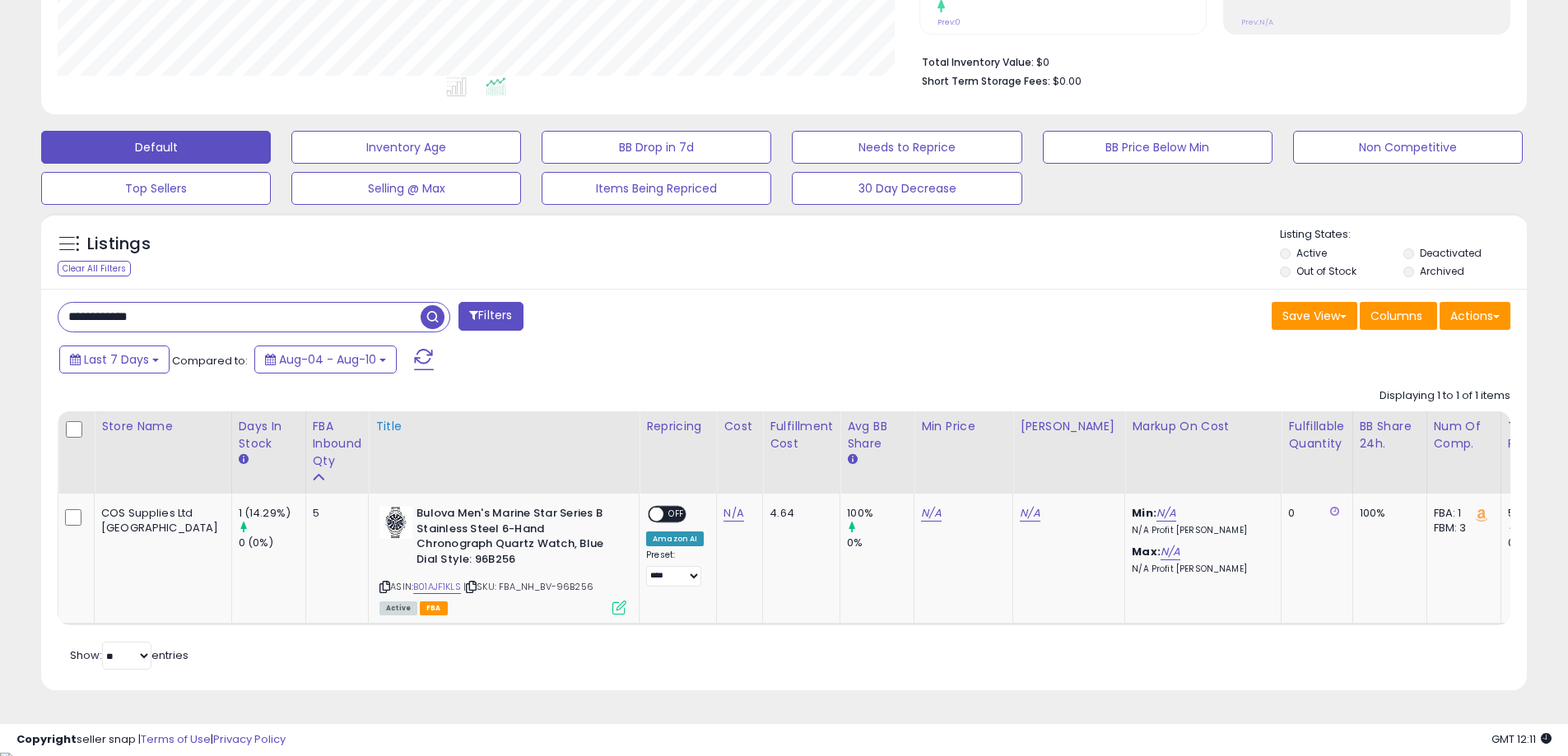
scroll to position [396, 0]
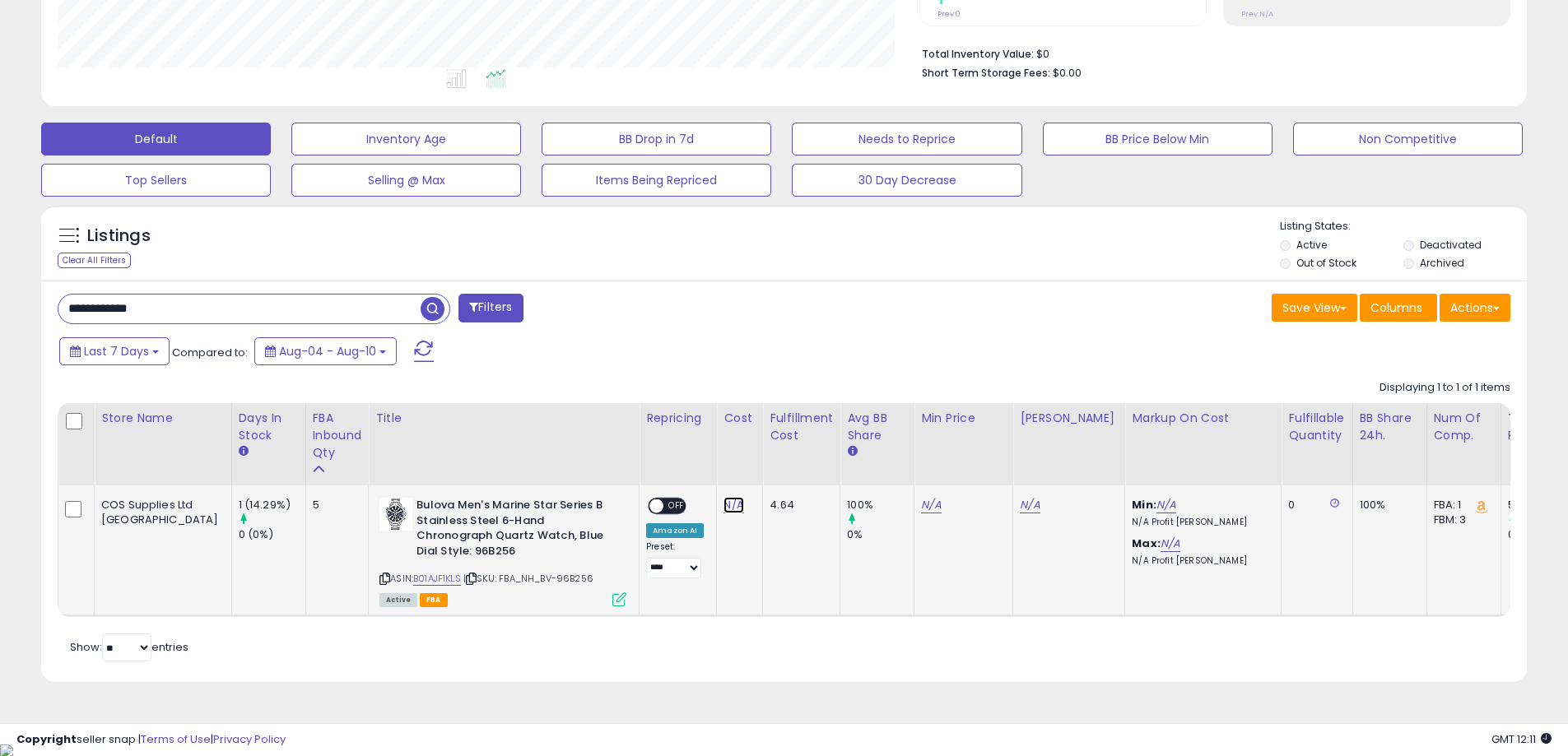
click at [723, 510] on link "N/A" at bounding box center [732, 505] width 19 height 17
type input "******"
click at [713, 465] on icon "submit" at bounding box center [707, 462] width 10 height 10
click at [663, 507] on span "OFF" at bounding box center [676, 506] width 27 height 14
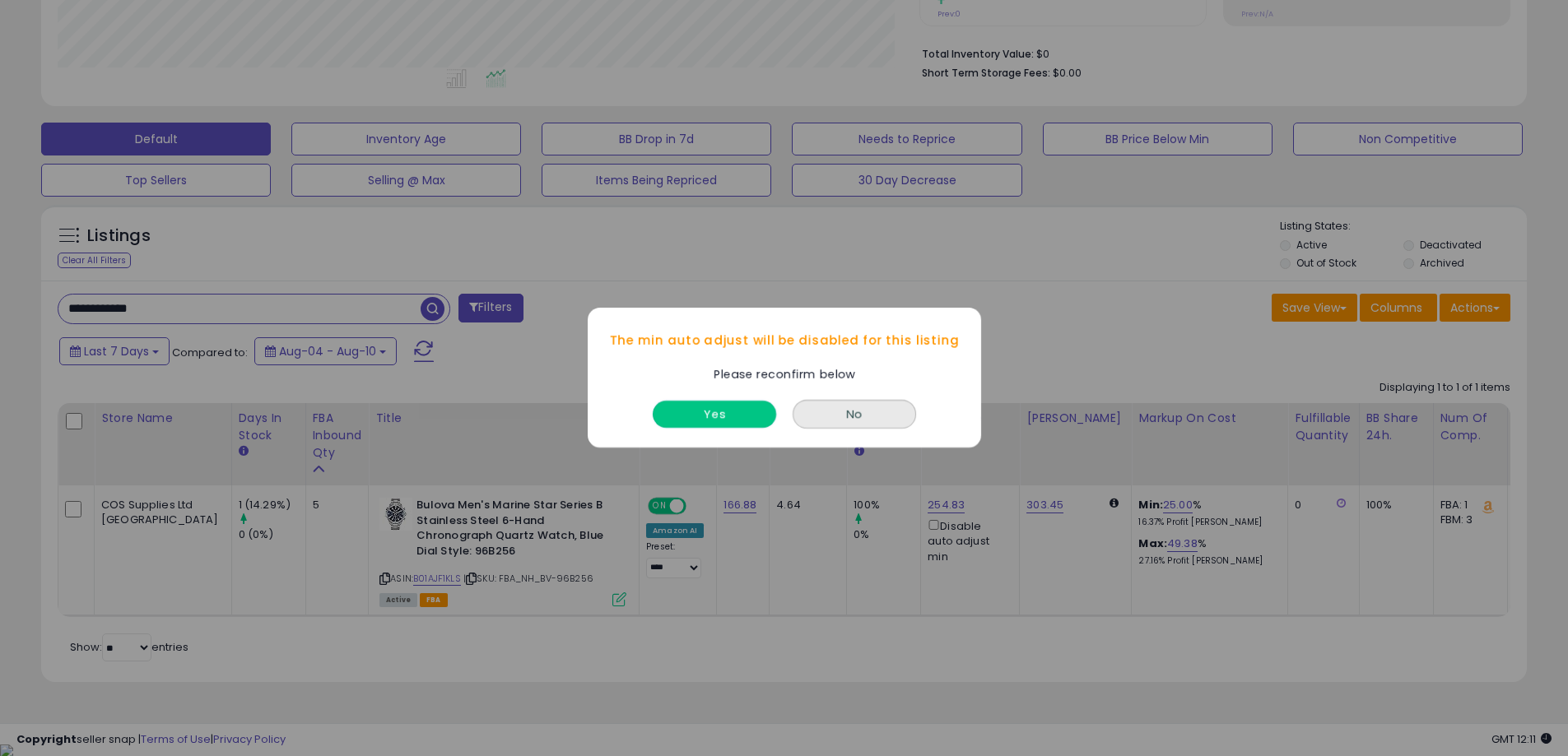
click at [721, 423] on button "Yes" at bounding box center [714, 415] width 123 height 28
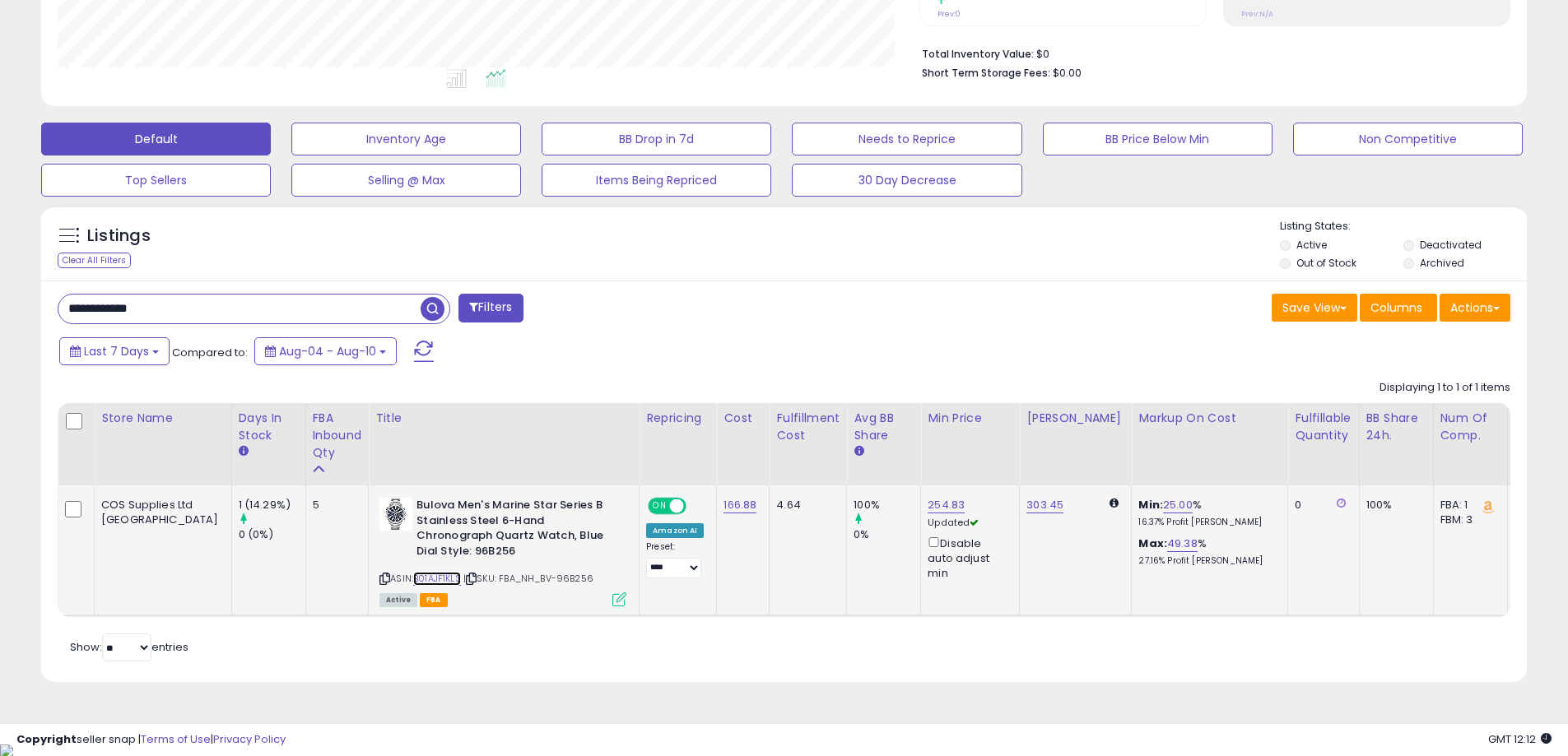
click at [413, 574] on link "B01AJF1KLS" at bounding box center [437, 579] width 48 height 14
click at [1026, 505] on link "303.45" at bounding box center [1044, 505] width 37 height 17
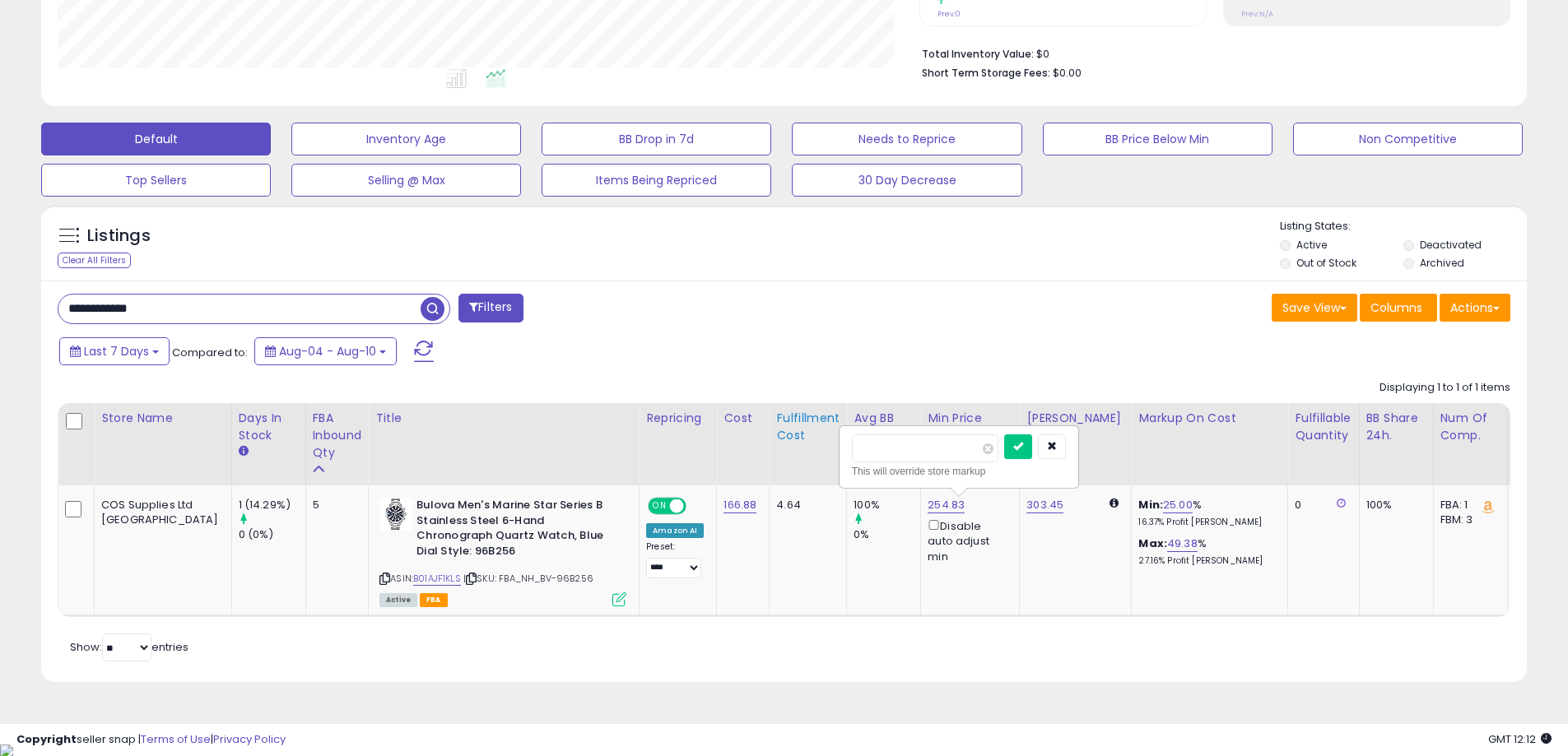
drag, startPoint x: 905, startPoint y: 454, endPoint x: 747, endPoint y: 454, distance: 158.0
click at [747, 454] on table "Store Name Days In Stock FBA inbound Qty Title ROI" at bounding box center [1061, 510] width 2006 height 214
type input "******"
click button "submit" at bounding box center [1018, 446] width 28 height 25
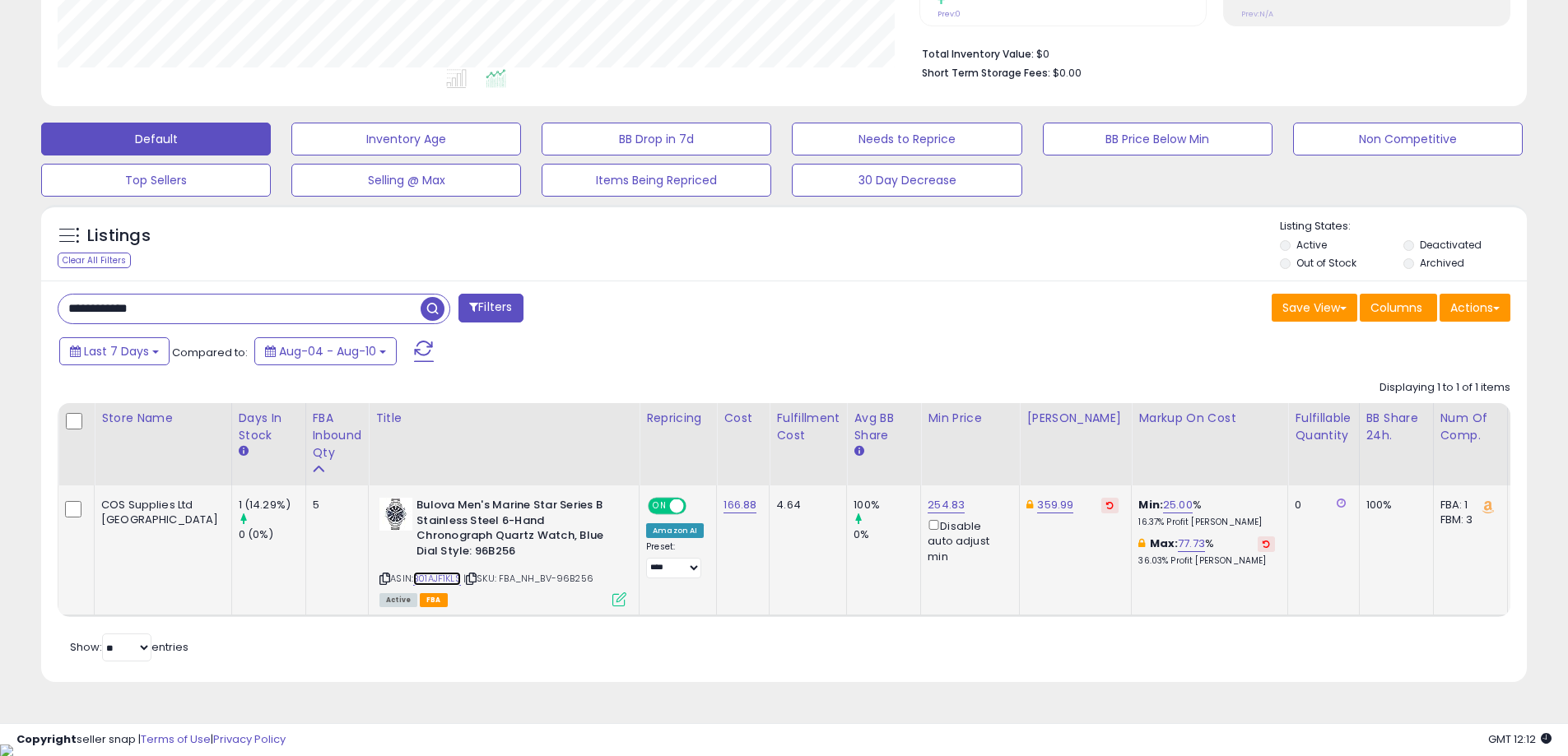
click at [413, 578] on link "B01AJF1KLS" at bounding box center [437, 579] width 48 height 14
drag, startPoint x: 206, startPoint y: 300, endPoint x: 12, endPoint y: 316, distance: 194.7
click at [0, 315] on div "**********" at bounding box center [784, 200] width 1568 height 1086
paste input "text"
type input "**********"
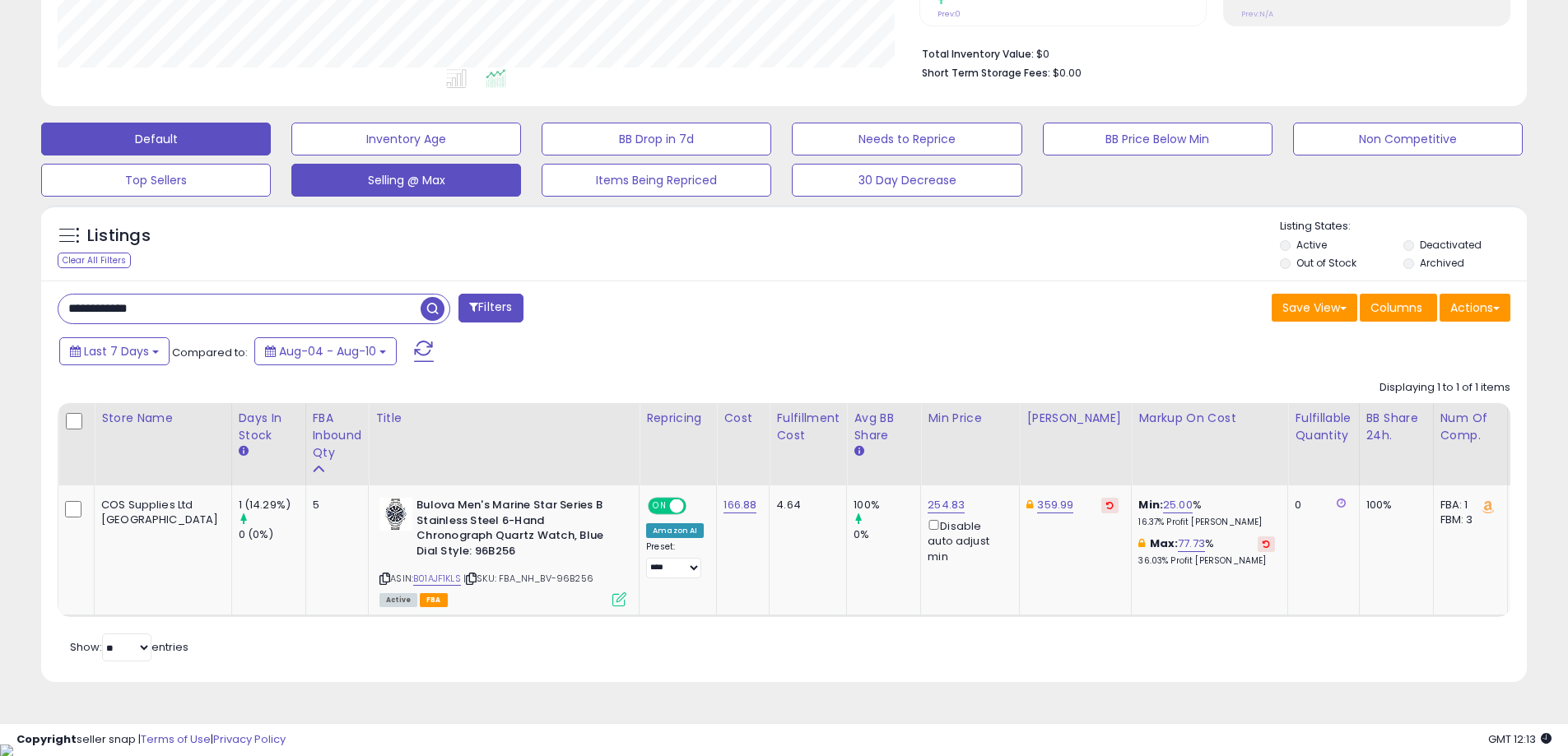
click at [437, 312] on span "button" at bounding box center [433, 309] width 24 height 24
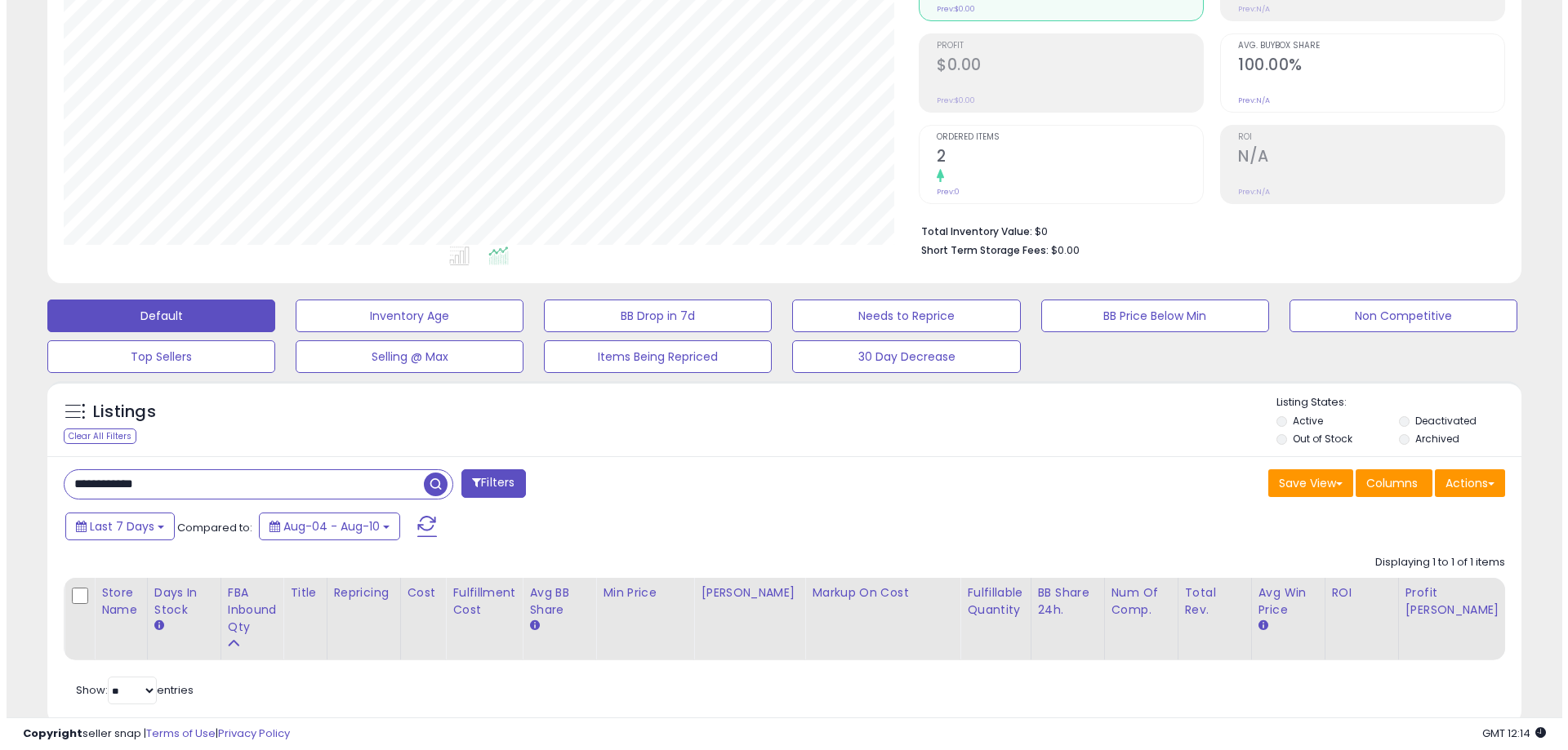
scroll to position [262, 0]
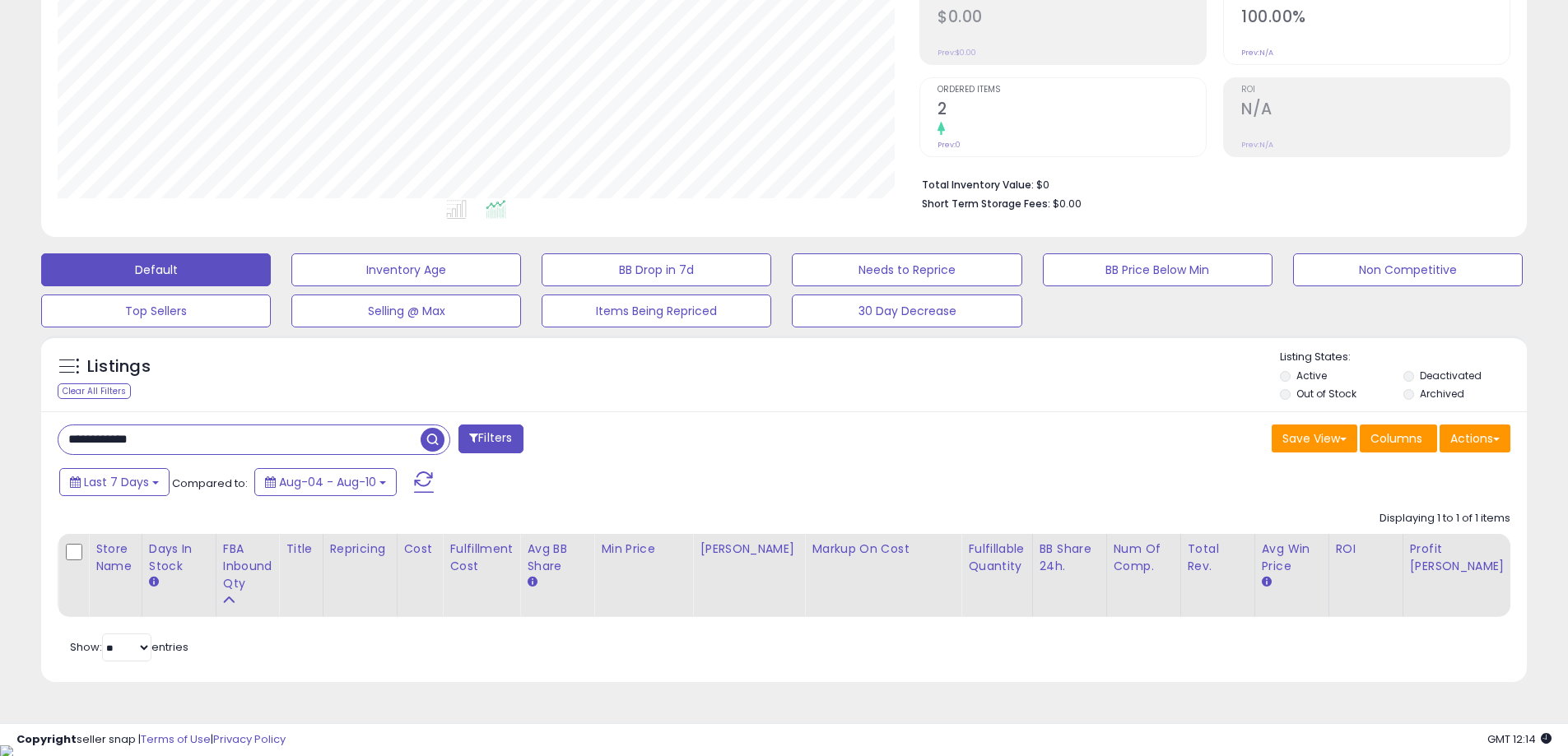
click at [436, 446] on span "button" at bounding box center [433, 440] width 24 height 24
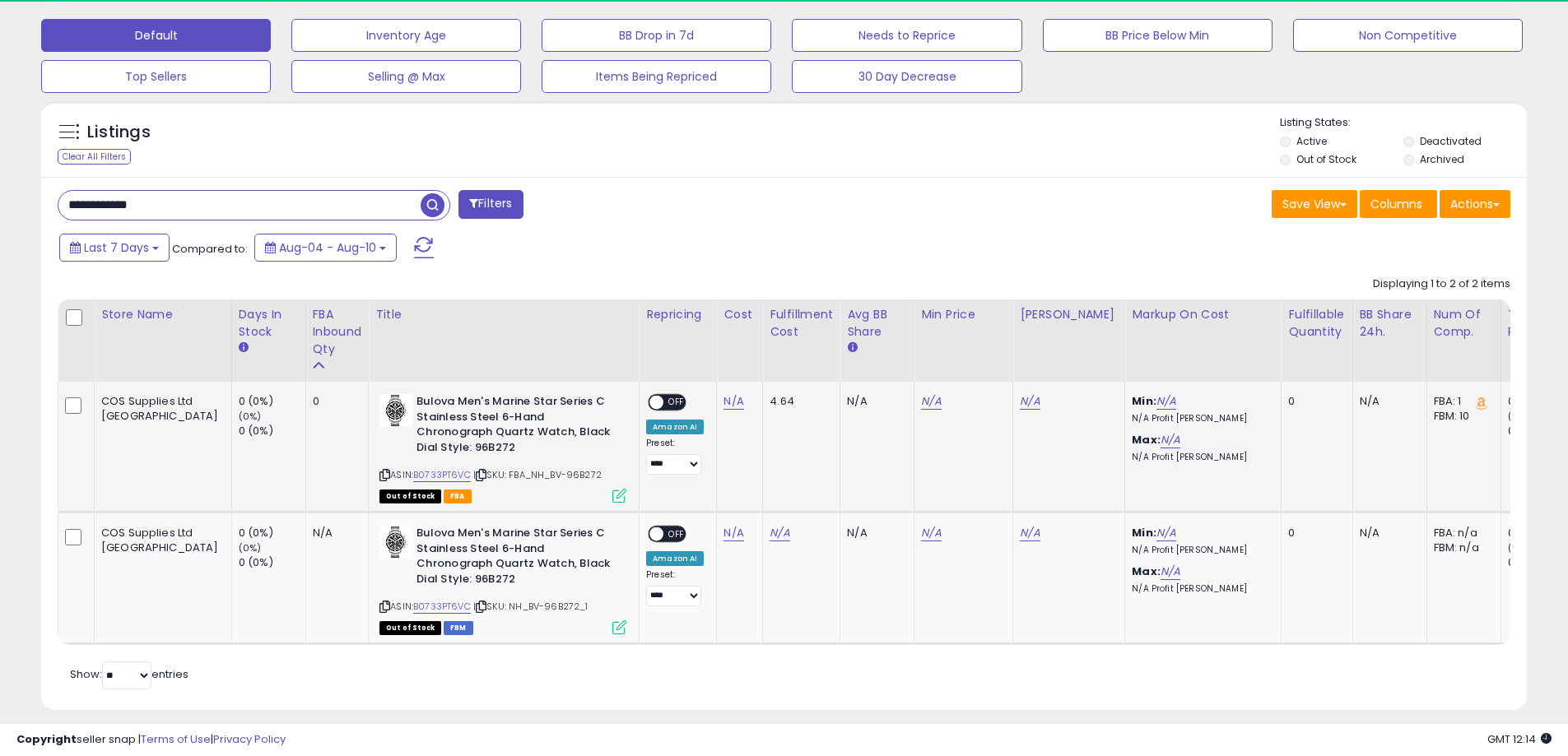
scroll to position [527, 0]
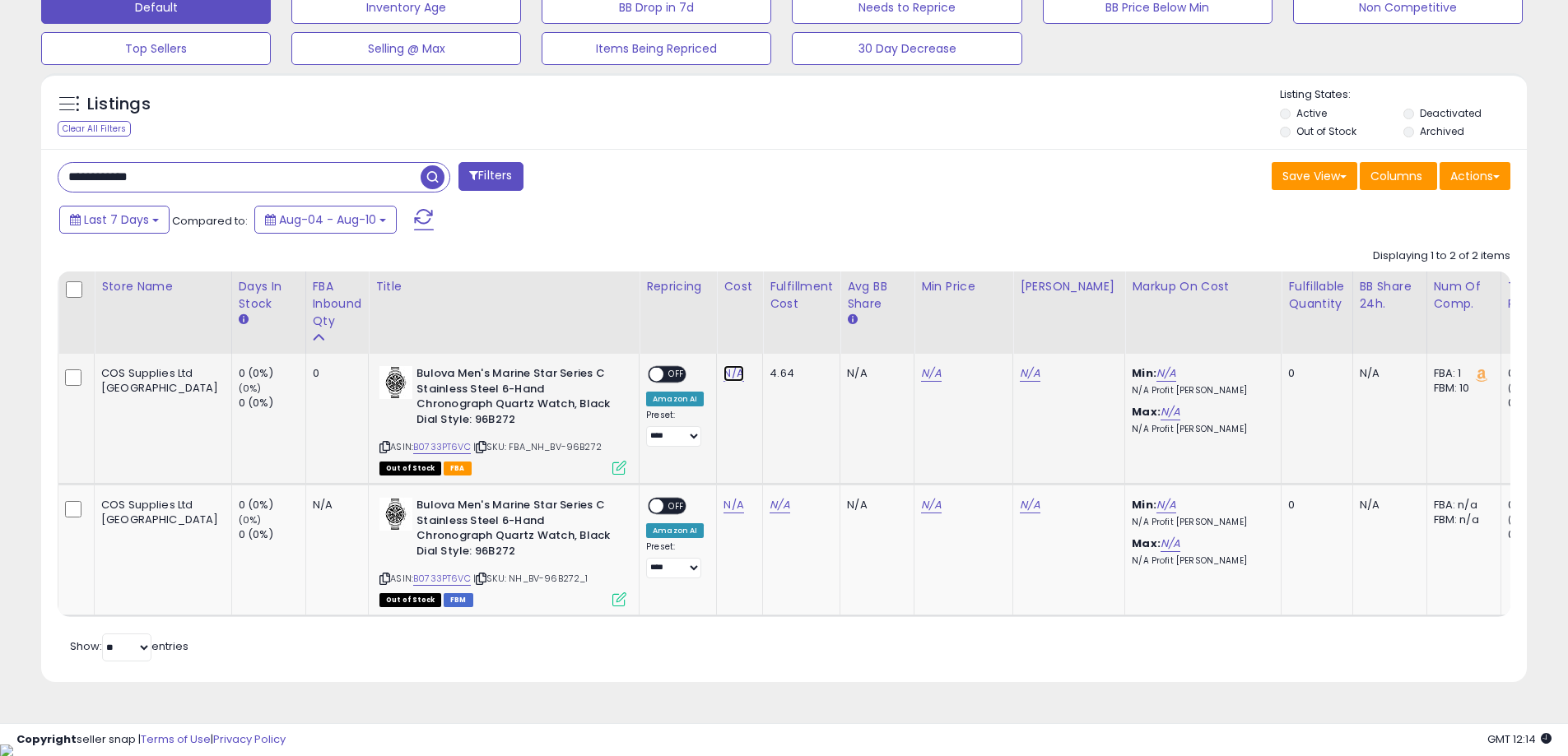
click at [723, 378] on link "N/A" at bounding box center [732, 374] width 19 height 17
type input "******"
click at [722, 339] on button "submit" at bounding box center [707, 332] width 28 height 25
click at [663, 368] on span "OFF" at bounding box center [676, 374] width 27 height 14
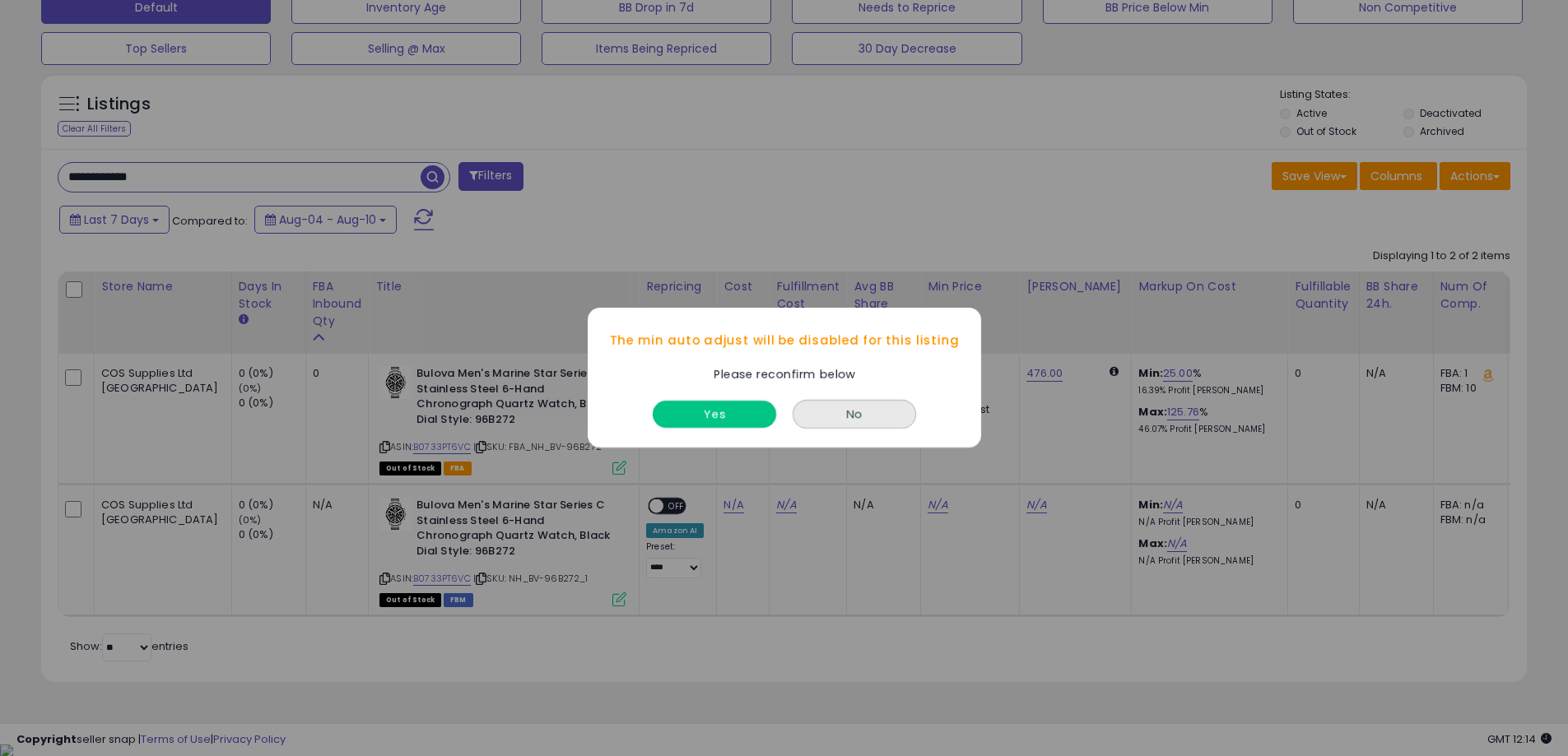
click at [746, 414] on button "Yes" at bounding box center [714, 415] width 123 height 28
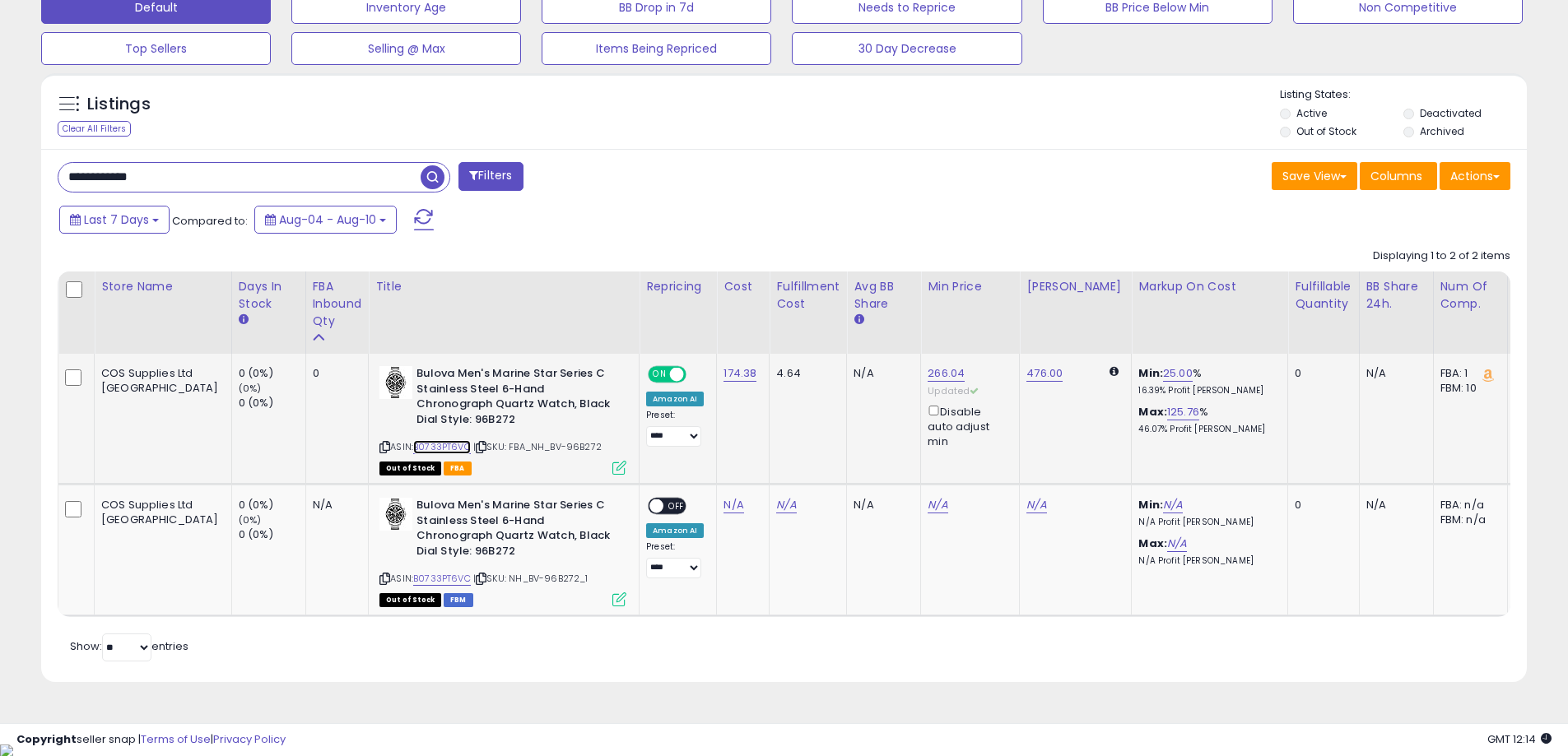
click at [413, 446] on link "B0733PT6VC" at bounding box center [442, 446] width 58 height 14
click at [928, 371] on link "266.04" at bounding box center [946, 374] width 37 height 17
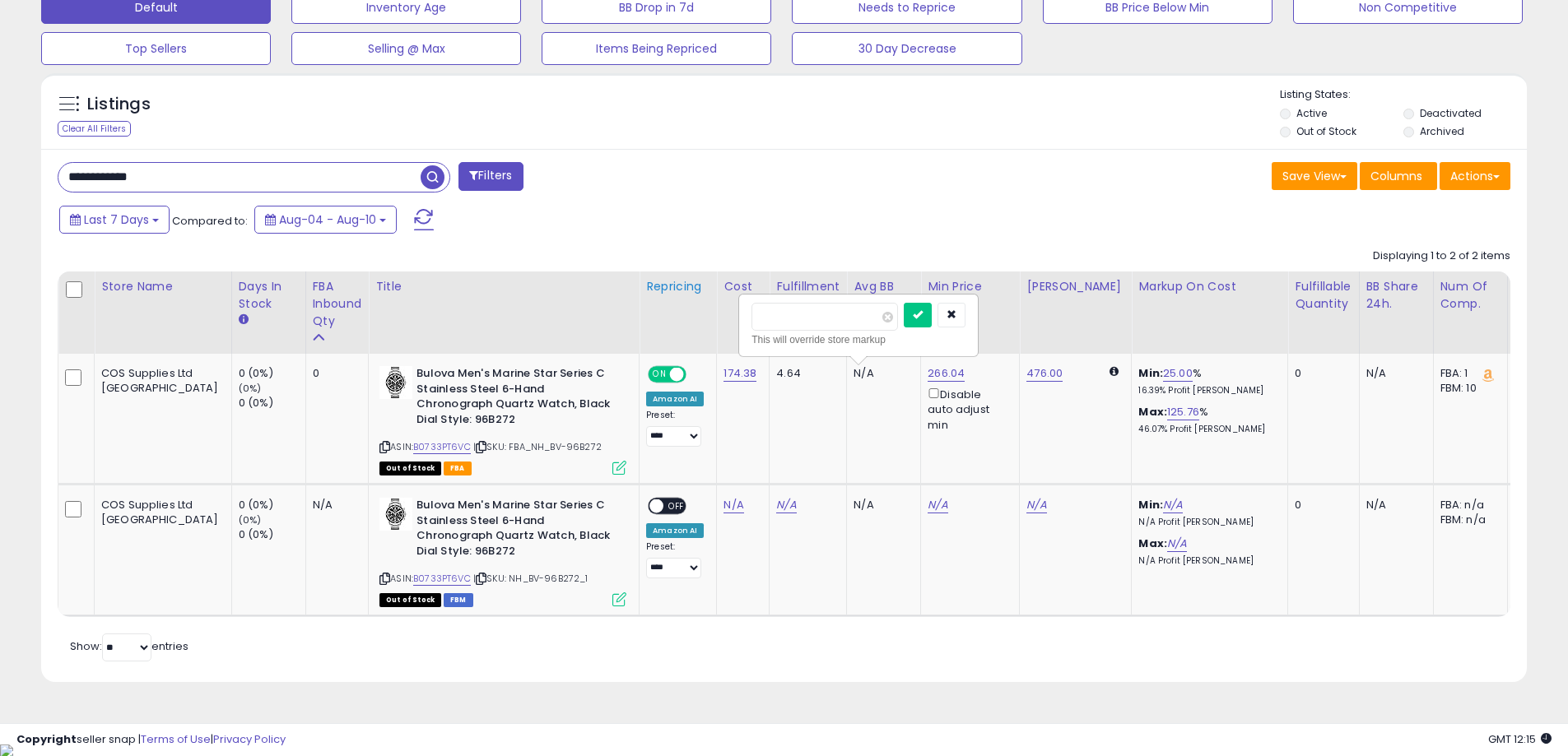
drag, startPoint x: 803, startPoint y: 320, endPoint x: 630, endPoint y: 324, distance: 173.0
click at [631, 324] on table "Store Name Days In Stock FBA inbound Qty Title ROI" at bounding box center [1061, 445] width 2006 height 345
type input "***"
click button "submit" at bounding box center [918, 315] width 28 height 25
click at [928, 372] on link "286.00" at bounding box center [945, 374] width 36 height 17
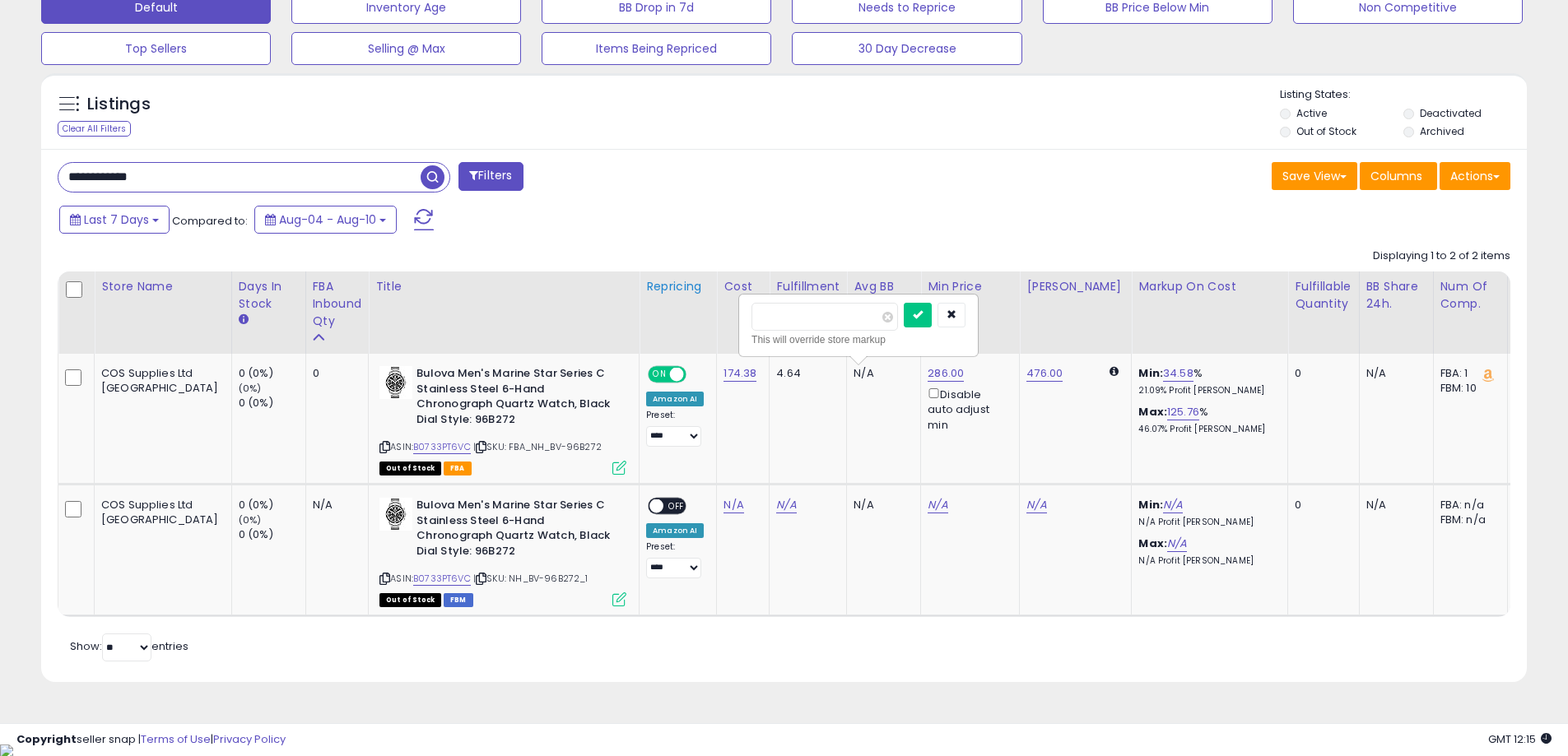
drag, startPoint x: 818, startPoint y: 319, endPoint x: 625, endPoint y: 323, distance: 193.0
click at [625, 323] on table "Store Name Days In Stock FBA inbound Qty Title ROI" at bounding box center [1061, 445] width 2006 height 345
type input "***"
click button "submit" at bounding box center [918, 315] width 28 height 25
drag, startPoint x: 217, startPoint y: 178, endPoint x: 74, endPoint y: 188, distance: 143.3
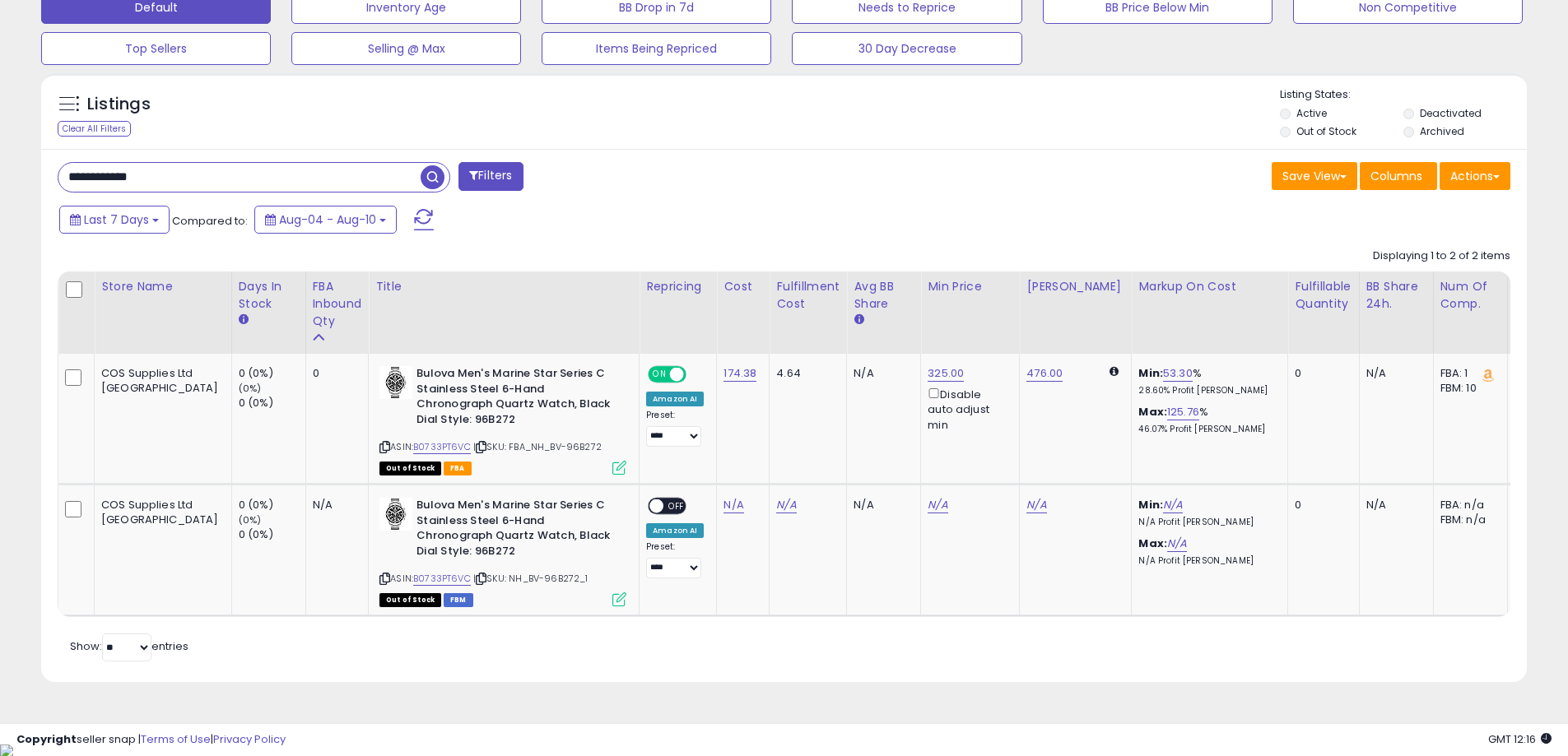
click at [74, 188] on input "**********" at bounding box center [240, 176] width 362 height 28
paste input "*"
drag, startPoint x: 204, startPoint y: 183, endPoint x: -10, endPoint y: 203, distance: 214.9
paste input "text"
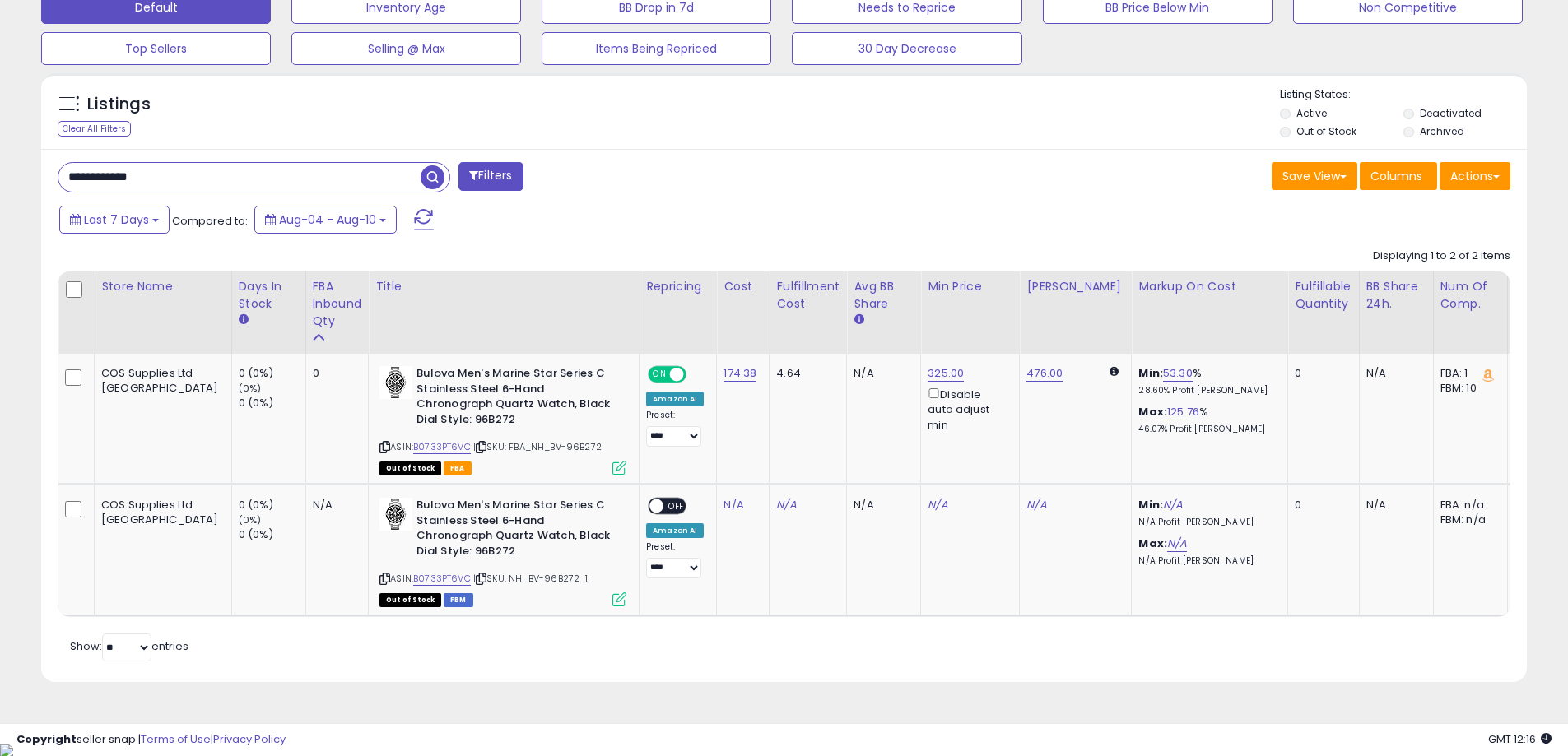
type input "**********"
click at [426, 174] on span "button" at bounding box center [433, 177] width 24 height 24
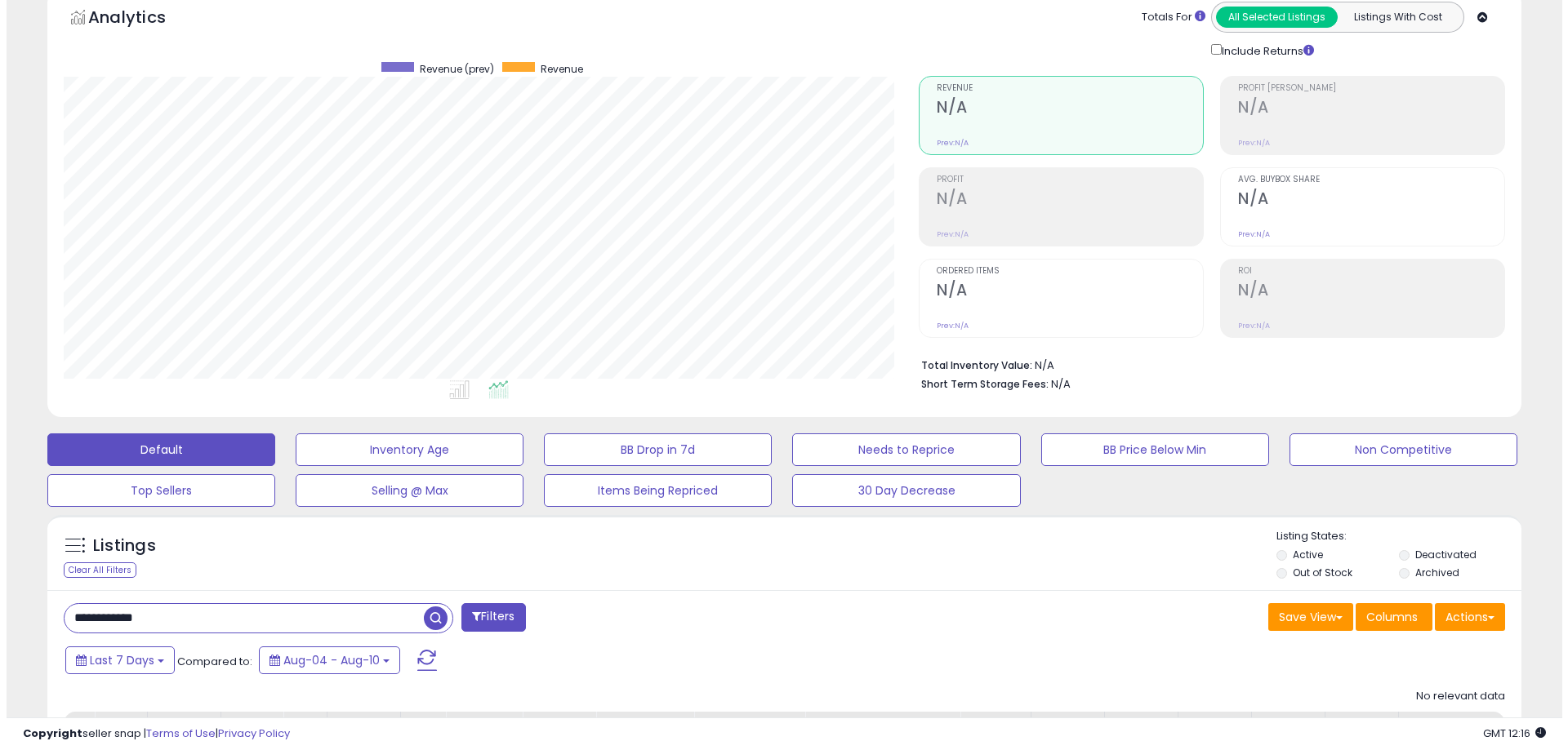
scroll to position [262, 0]
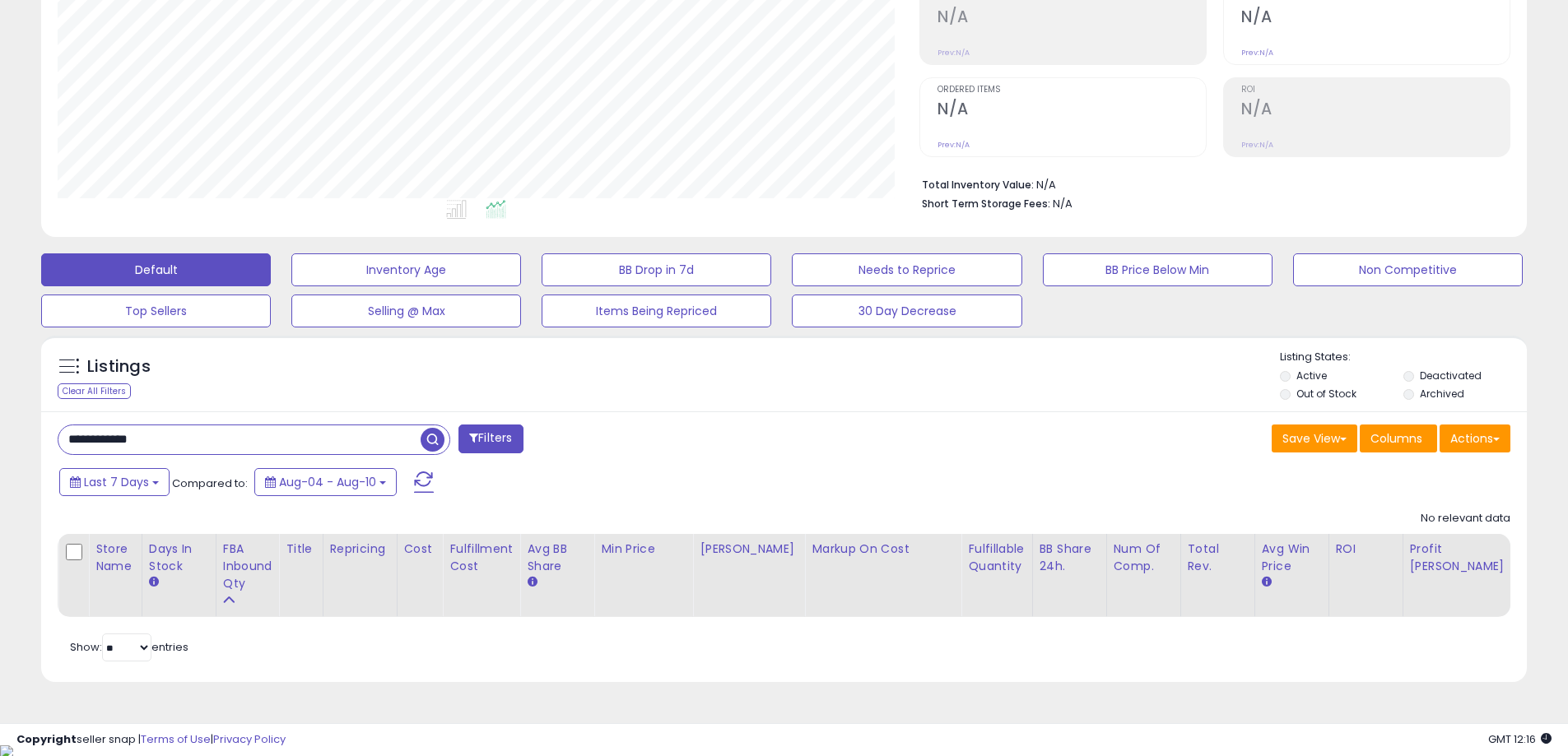
click at [434, 446] on span "button" at bounding box center [433, 440] width 24 height 24
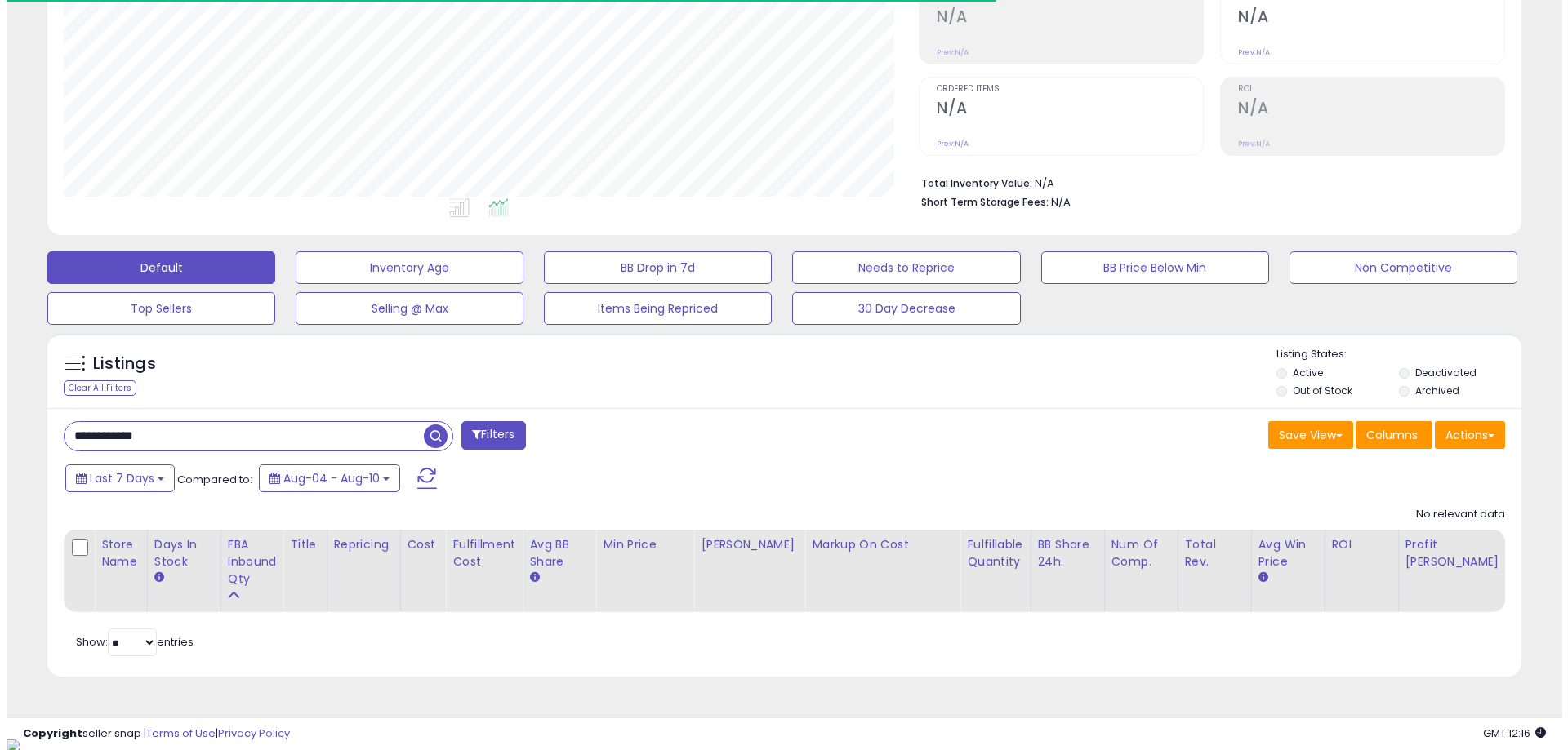
scroll to position [334, 855]
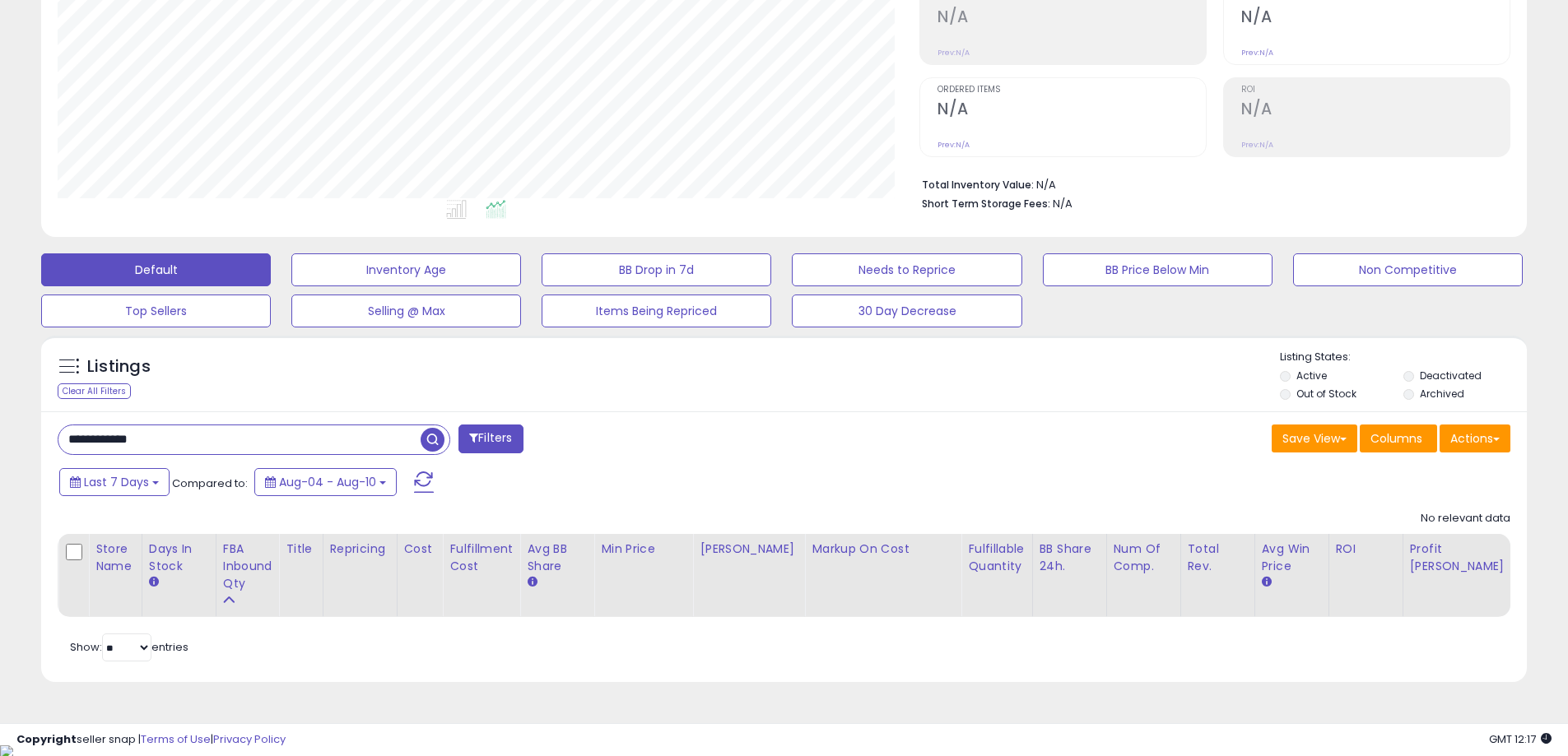
click at [423, 438] on span "button" at bounding box center [433, 440] width 24 height 24
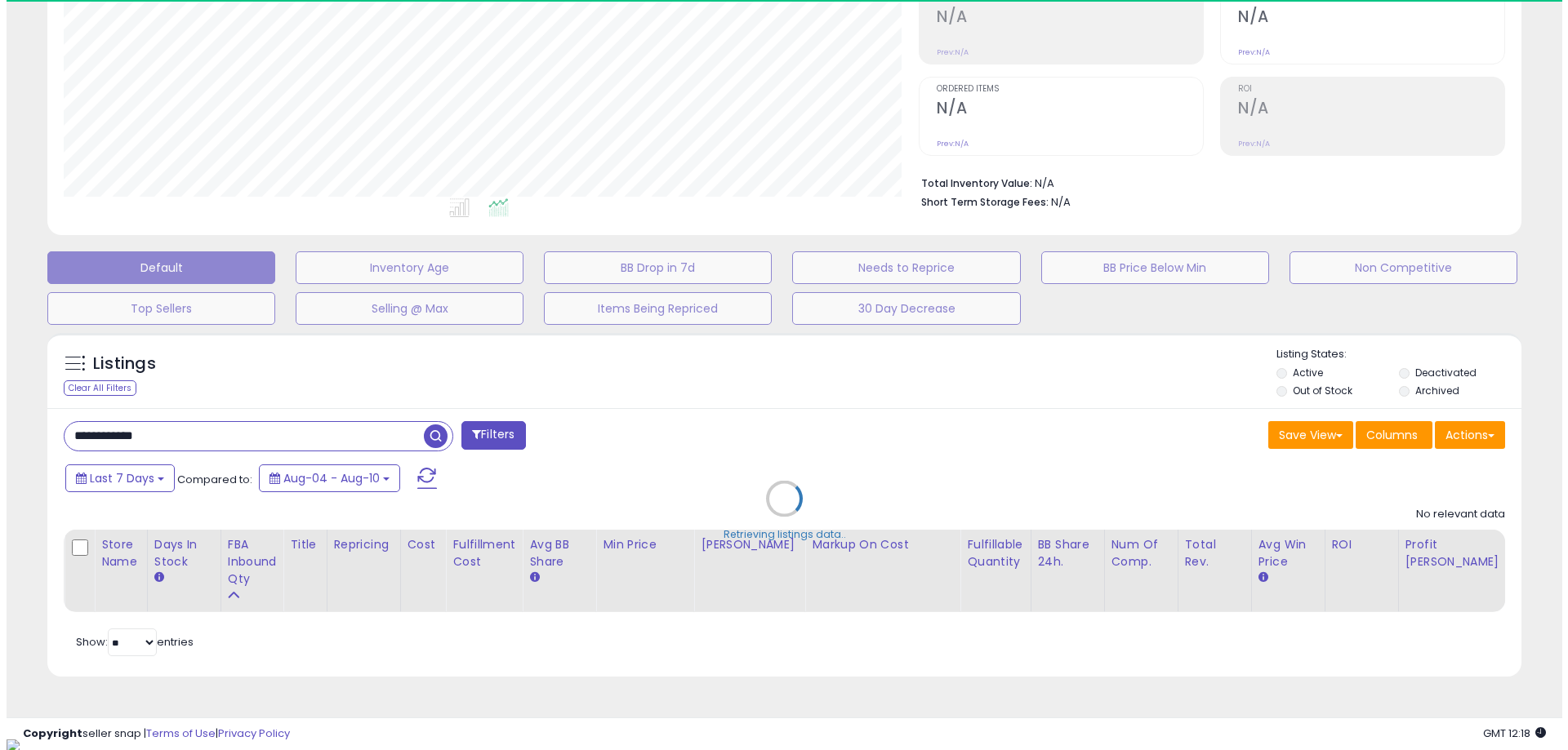
scroll to position [816032, 815805]
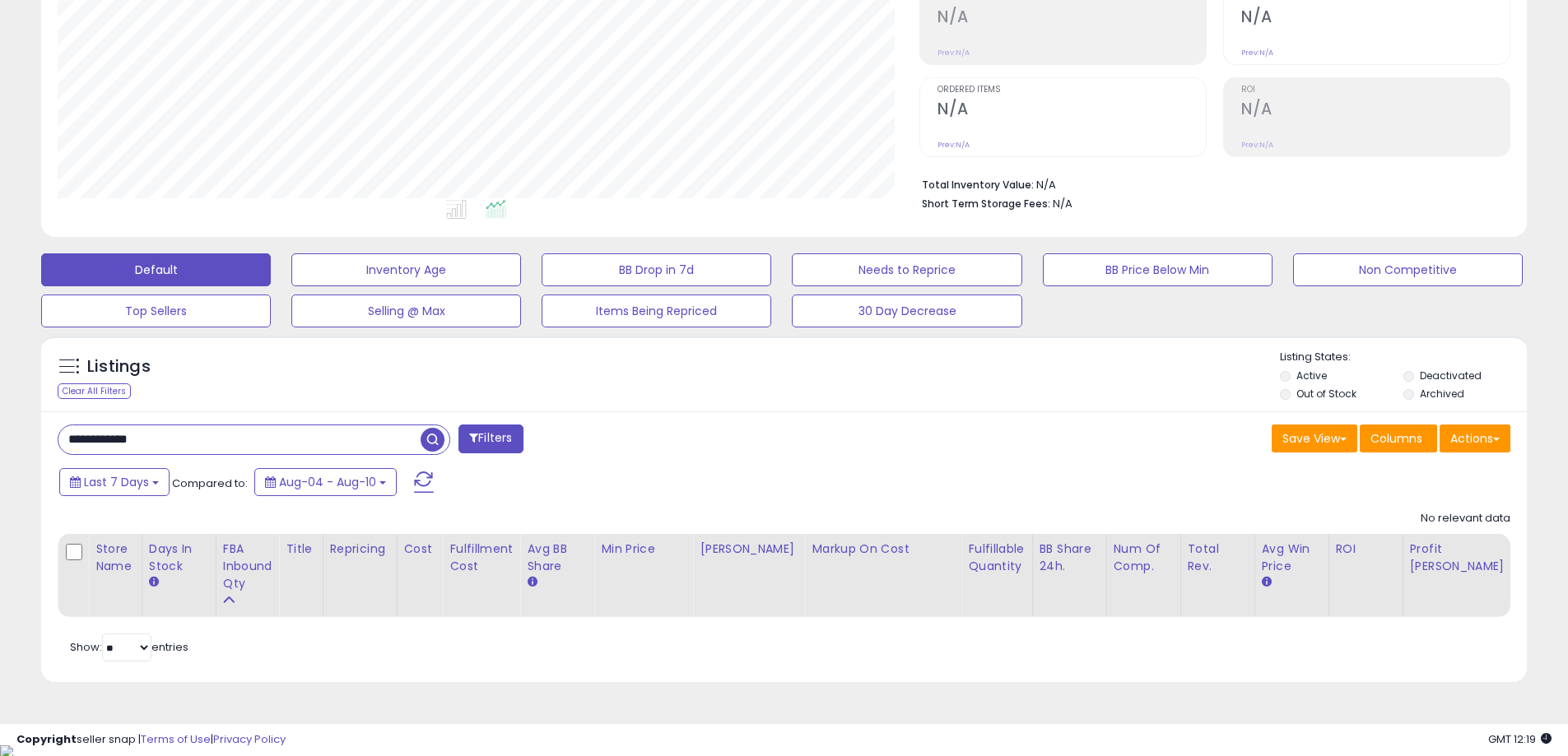
click at [426, 432] on span "button" at bounding box center [433, 440] width 24 height 24
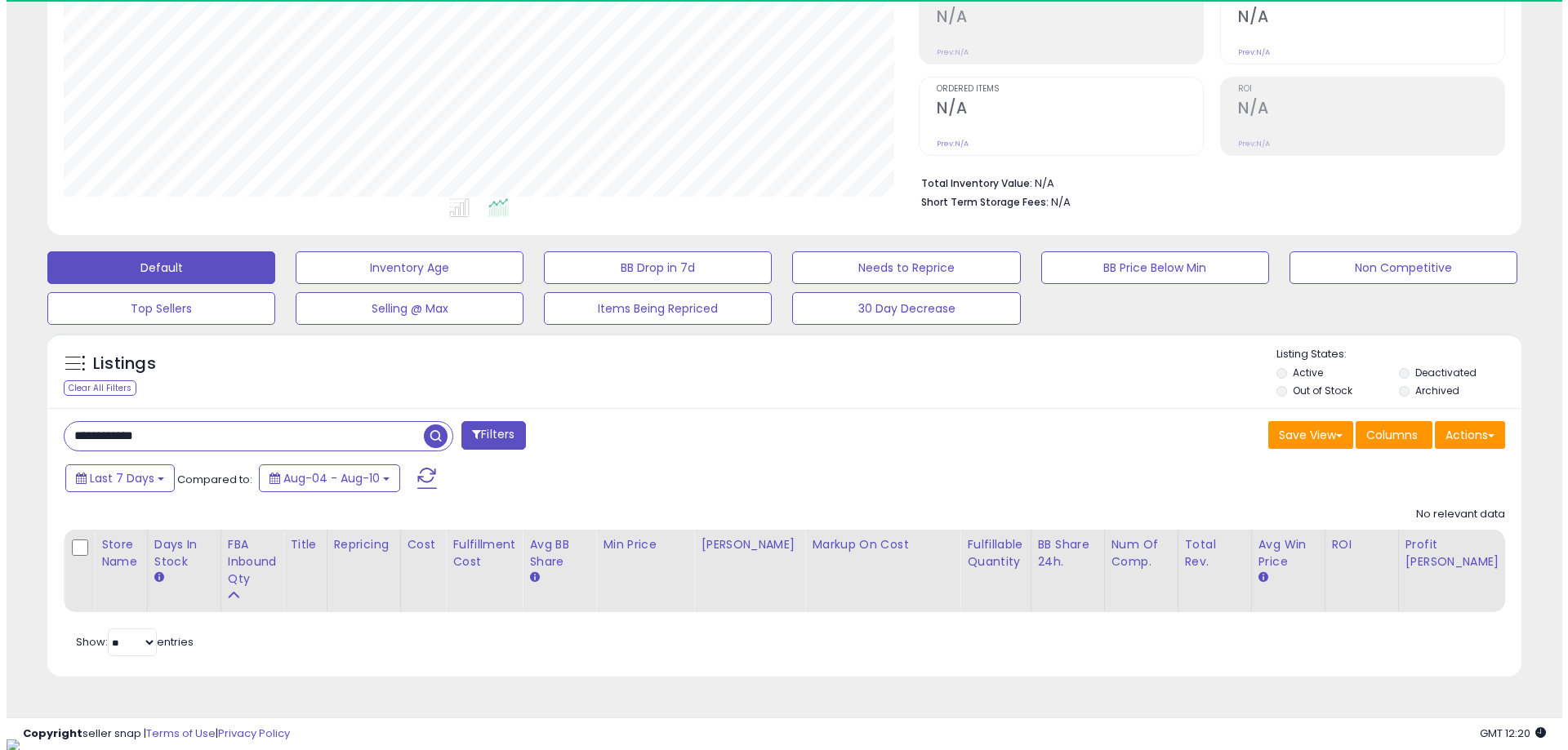
scroll to position [334, 855]
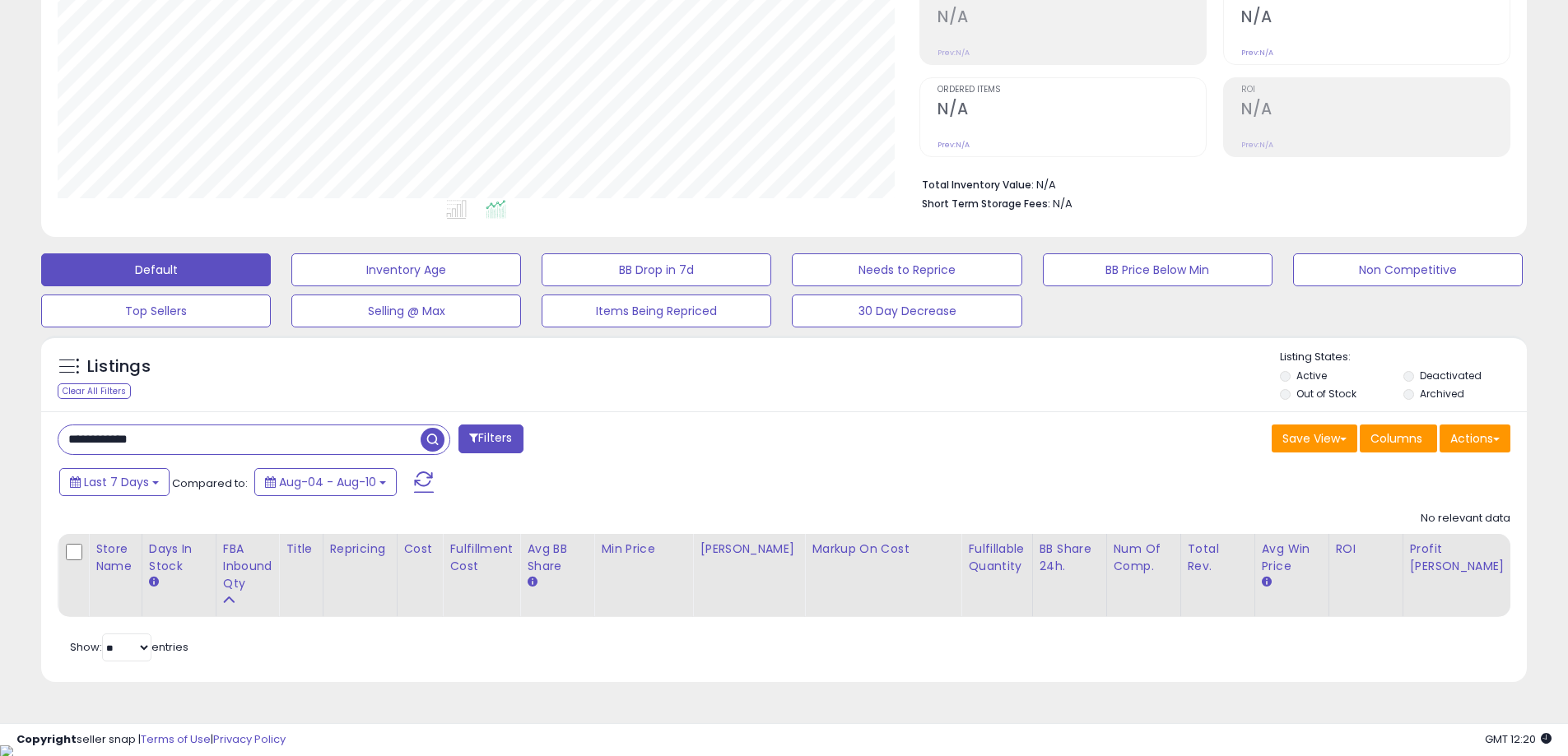
click at [1217, 667] on div "Retrieving listings data.. No relevant data Store Name Days In Stock" at bounding box center [784, 584] width 1452 height 164
click at [438, 444] on span "button" at bounding box center [433, 440] width 24 height 24
click at [438, 433] on span "button" at bounding box center [433, 440] width 24 height 24
